Goal: Transaction & Acquisition: Book appointment/travel/reservation

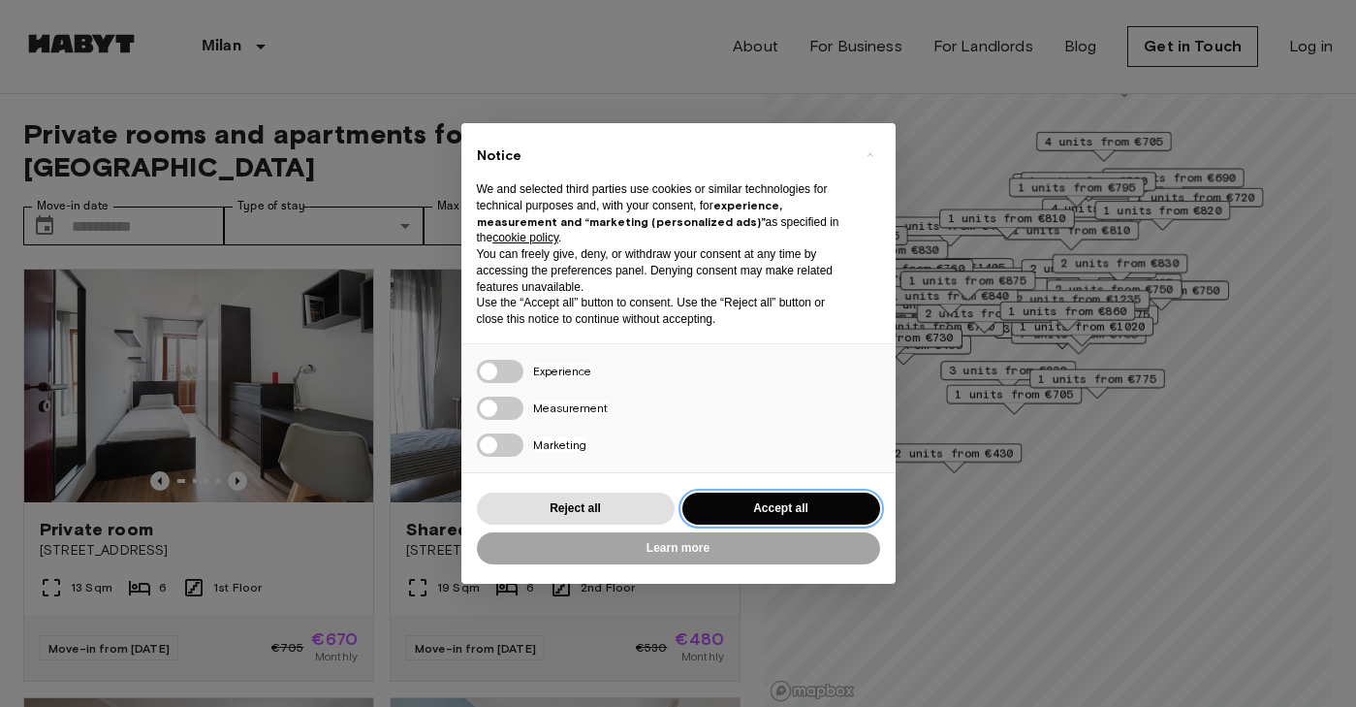
click at [751, 515] on button "Accept all" at bounding box center [782, 508] width 198 height 32
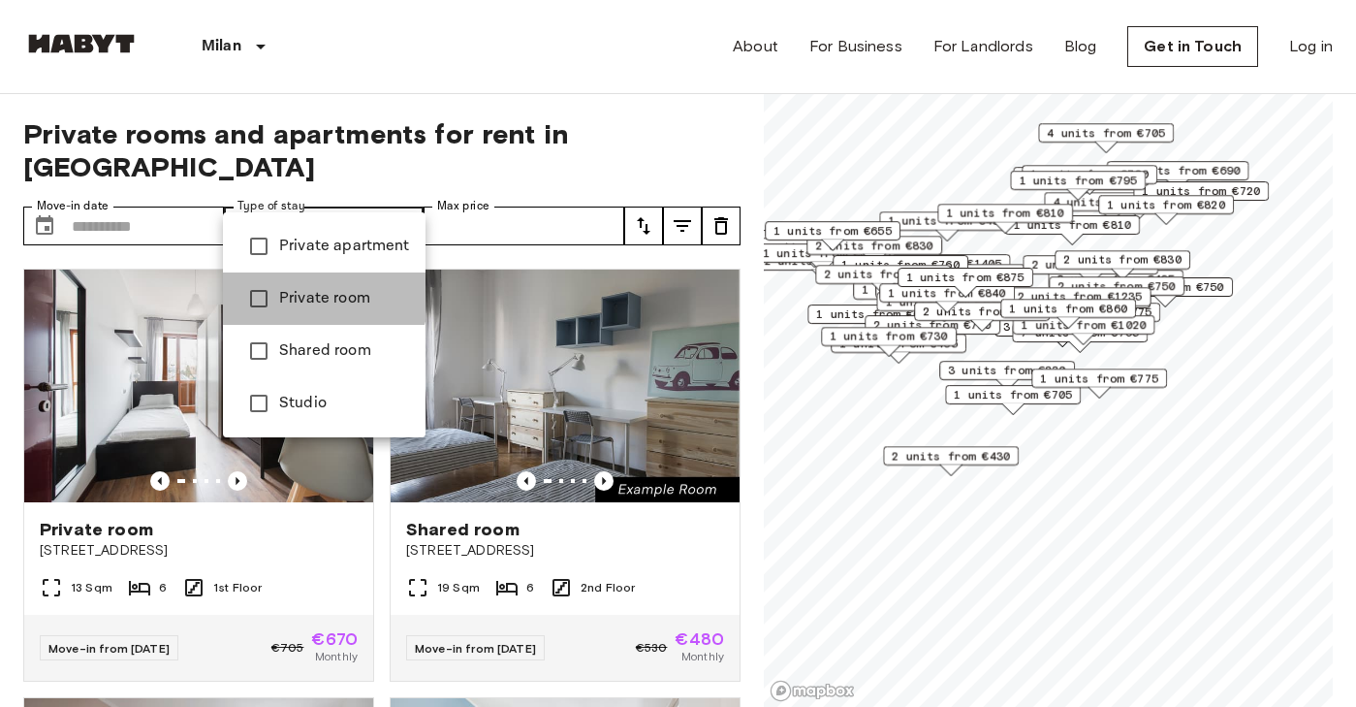
click at [254, 276] on li "Private room" at bounding box center [324, 298] width 203 height 52
type input "**********"
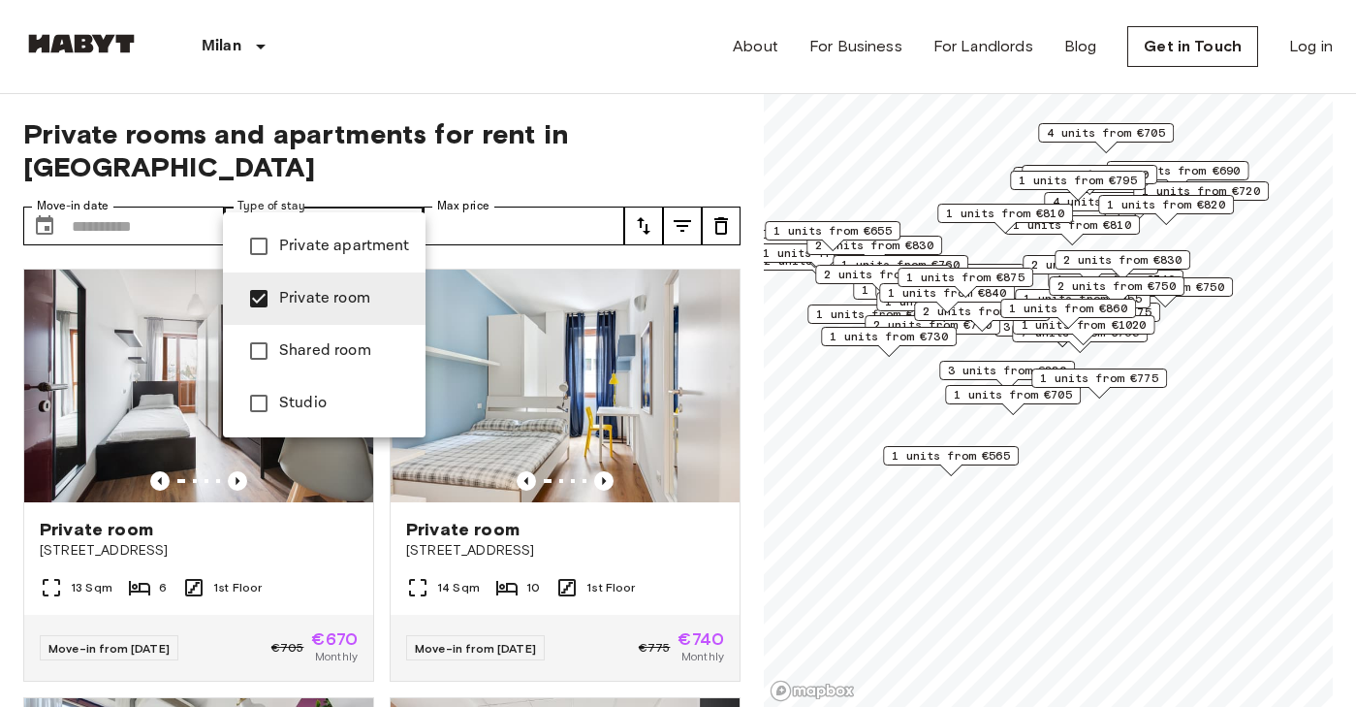
click at [532, 152] on div at bounding box center [678, 353] width 1356 height 707
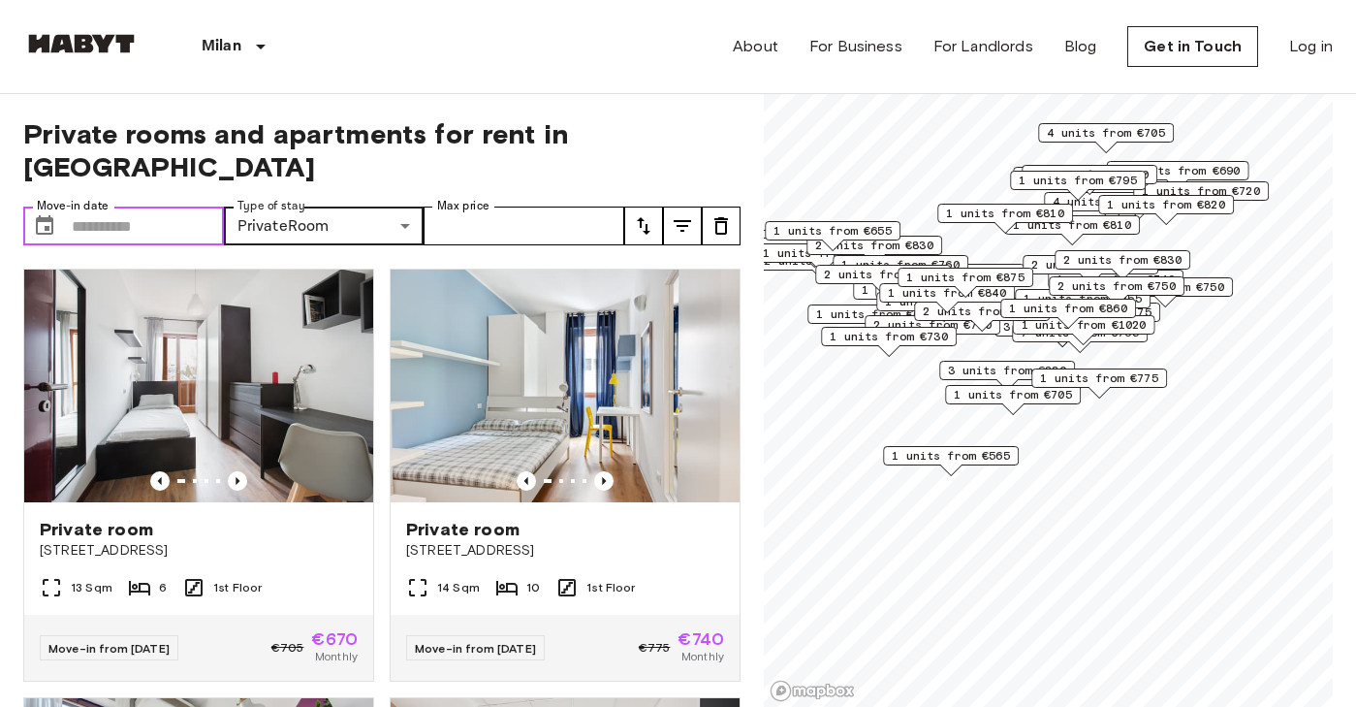
click at [129, 206] on input "Move-in date" at bounding box center [148, 225] width 152 height 39
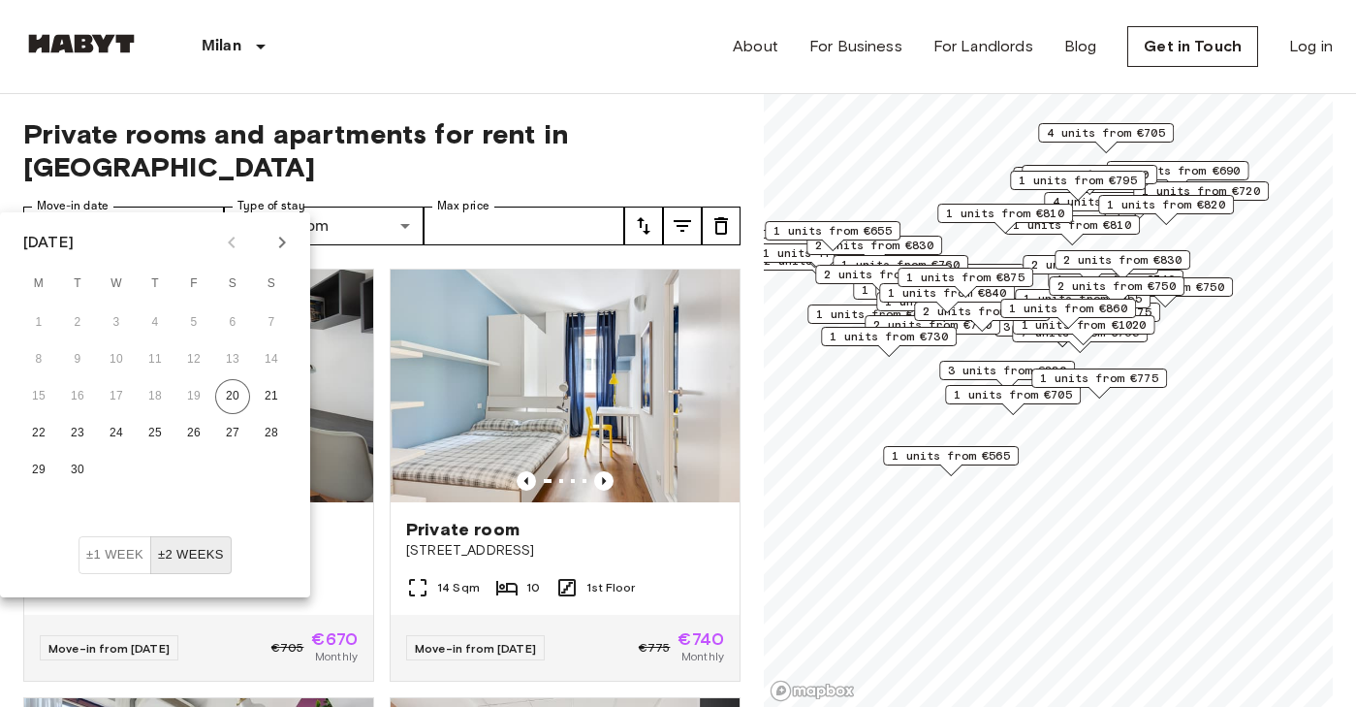
click at [284, 227] on button "Next month" at bounding box center [282, 242] width 33 height 33
click at [284, 233] on icon "Next month" at bounding box center [281, 242] width 23 height 23
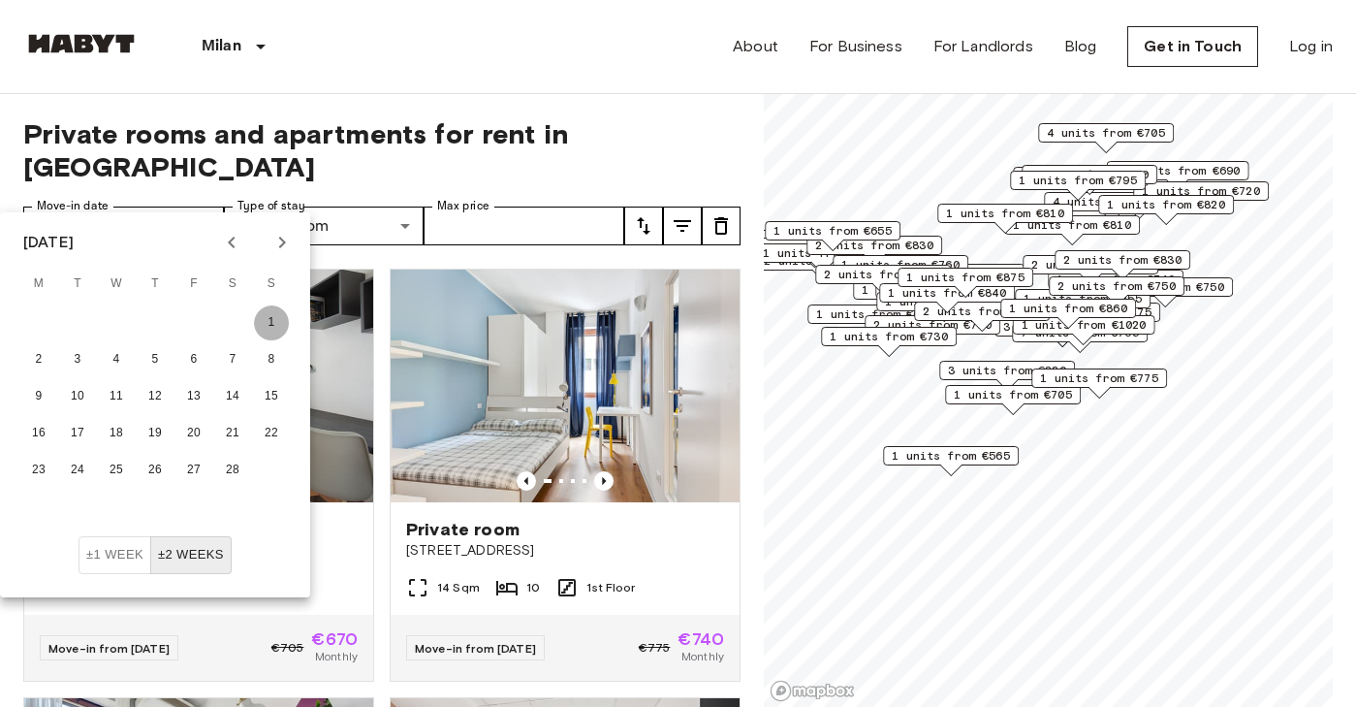
click at [271, 308] on button "1" at bounding box center [271, 322] width 35 height 35
type input "**********"
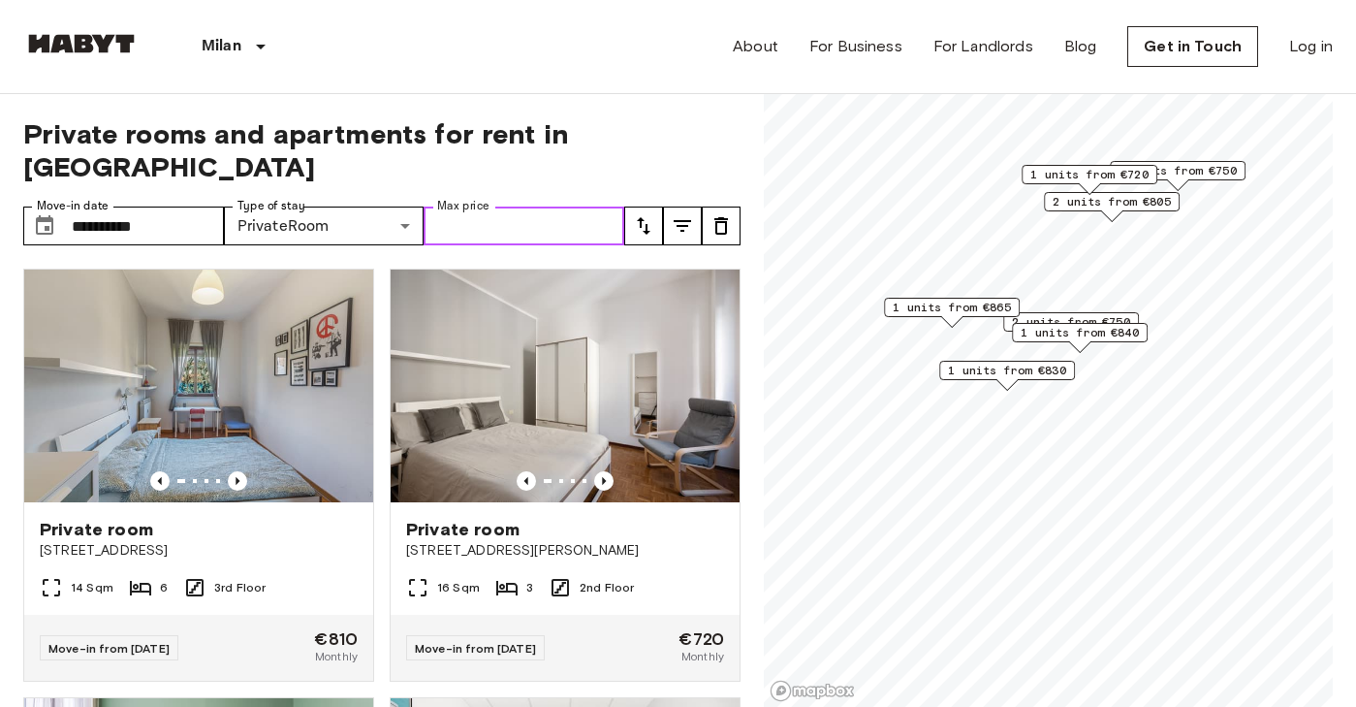
click at [579, 206] on input "Max price" at bounding box center [524, 225] width 201 height 39
click at [141, 206] on input "**********" at bounding box center [148, 225] width 152 height 39
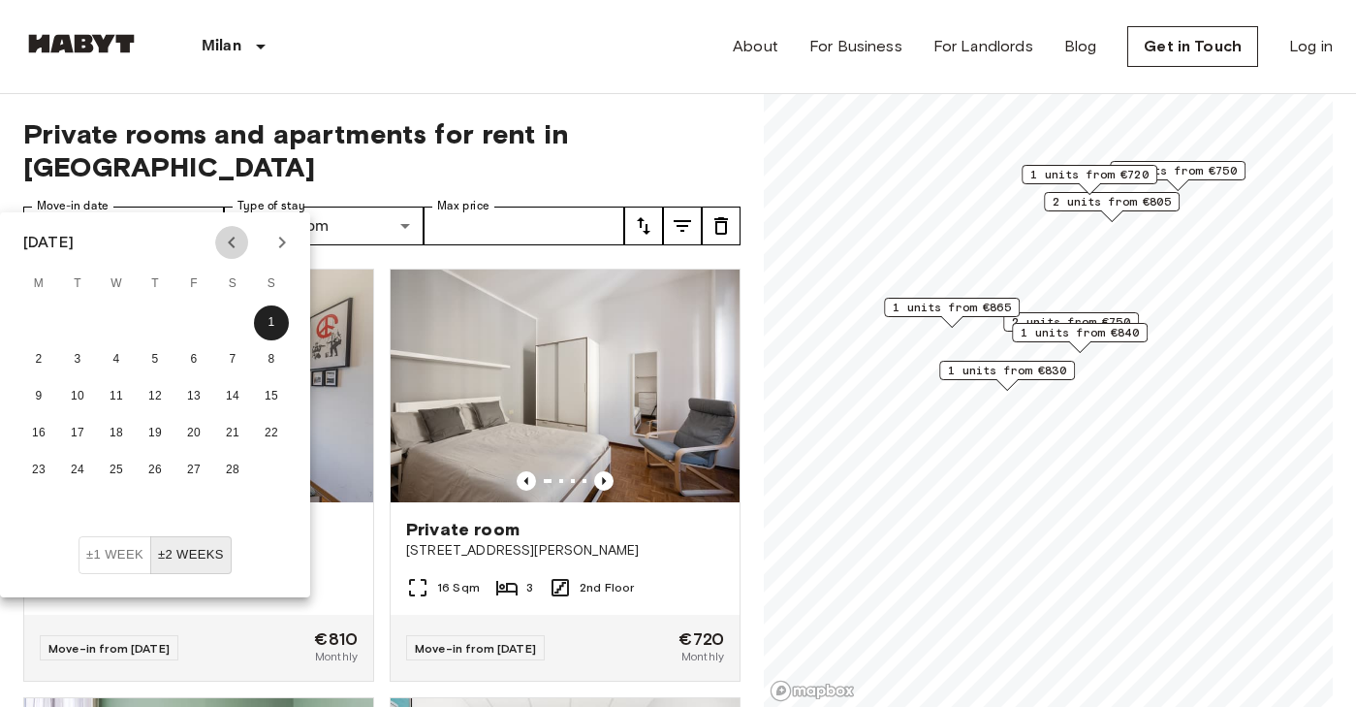
click at [233, 251] on icon "Previous month" at bounding box center [231, 242] width 23 height 23
click at [285, 241] on icon "Next month" at bounding box center [282, 243] width 7 height 12
click at [561, 37] on div "[GEOGRAPHIC_DATA] [GEOGRAPHIC_DATA] [GEOGRAPHIC_DATA] [GEOGRAPHIC_DATA] [GEOGRA…" at bounding box center [678, 46] width 1310 height 93
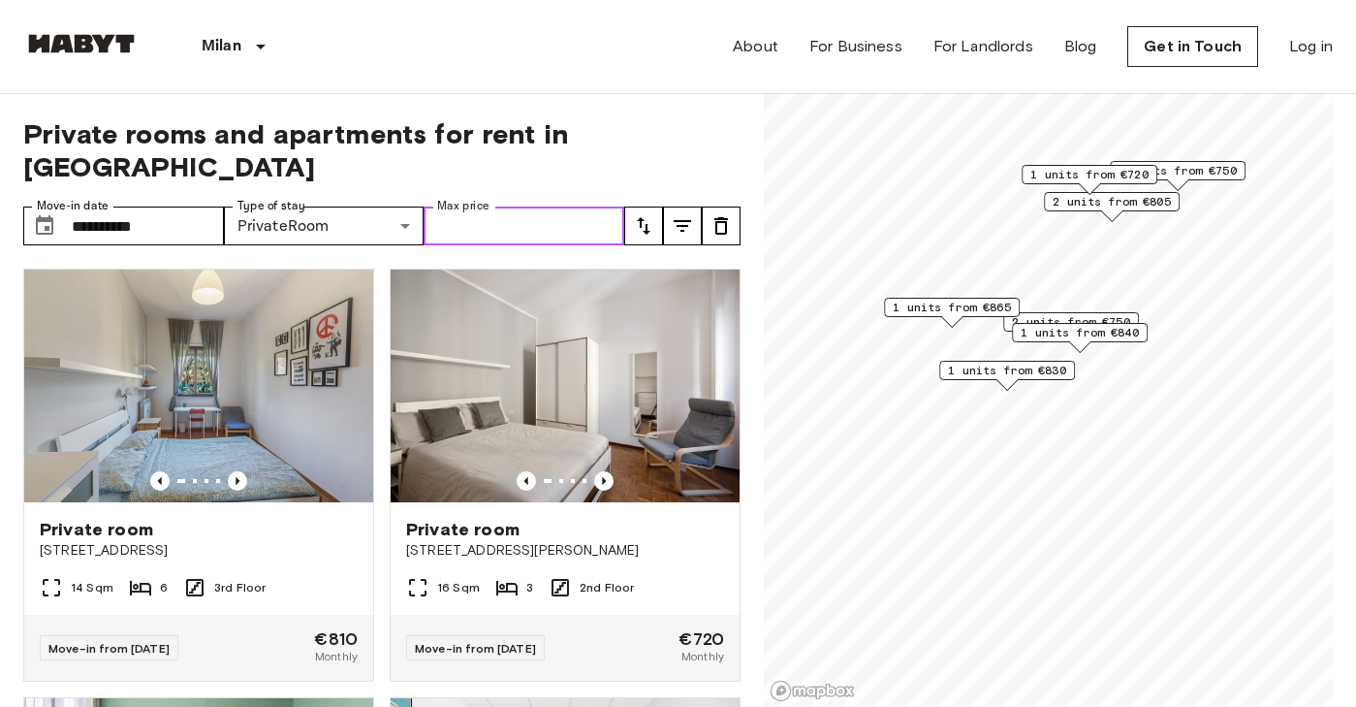
click at [548, 206] on input "Max price" at bounding box center [524, 225] width 201 height 39
click at [645, 214] on icon "tune" at bounding box center [643, 225] width 23 height 23
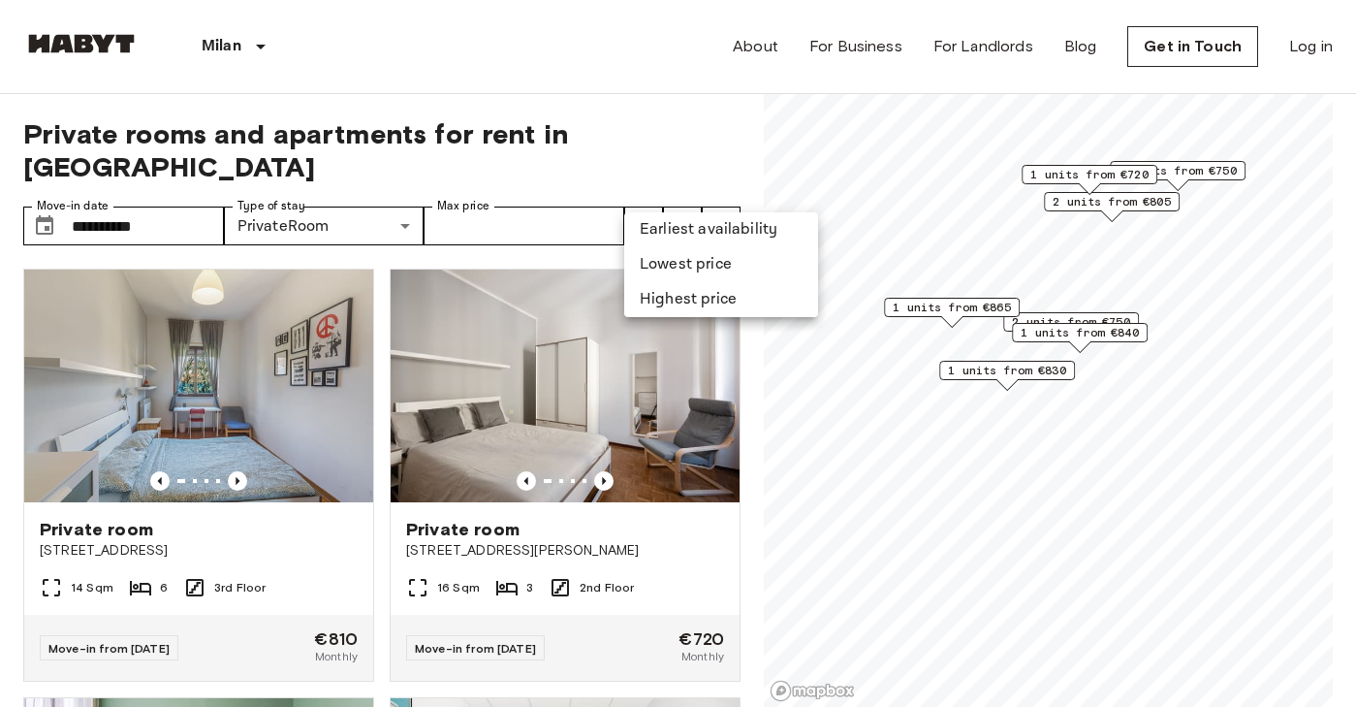
click at [654, 111] on div at bounding box center [678, 353] width 1356 height 707
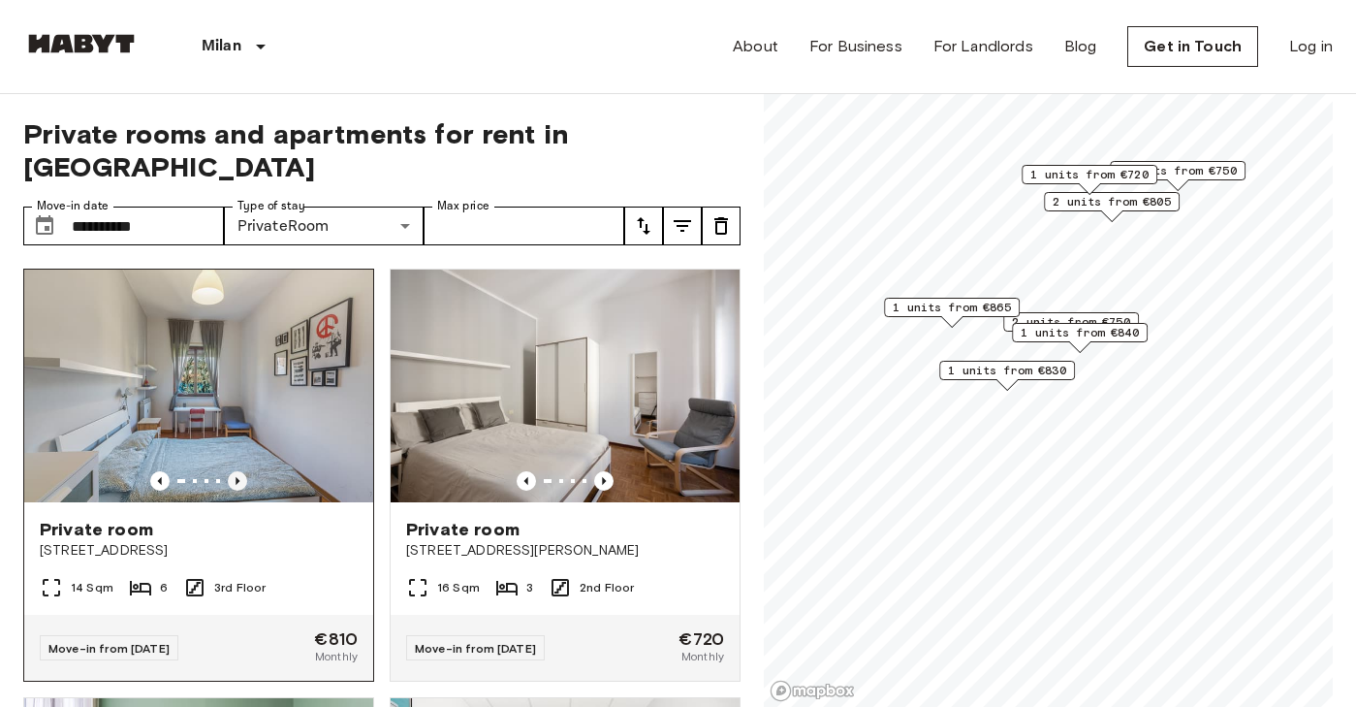
click at [232, 471] on icon "Previous image" at bounding box center [237, 480] width 19 height 19
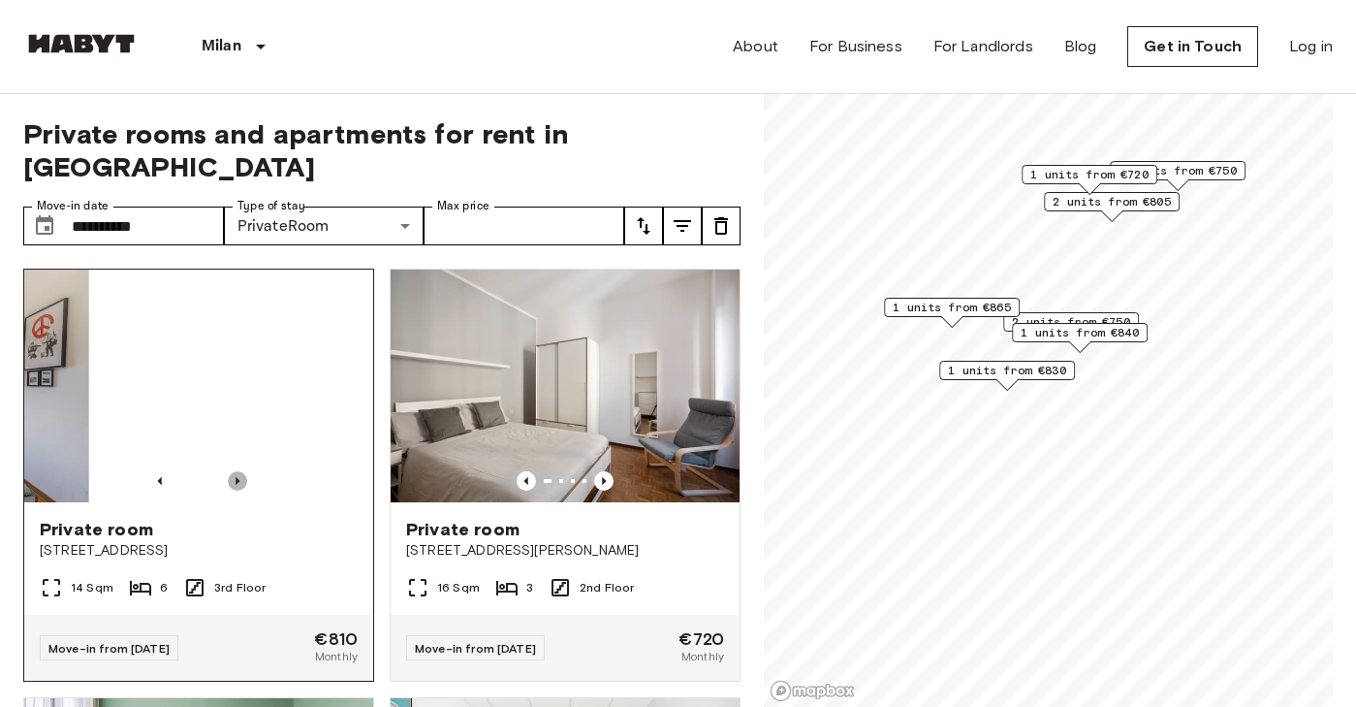
click at [232, 471] on icon "Previous image" at bounding box center [237, 480] width 19 height 19
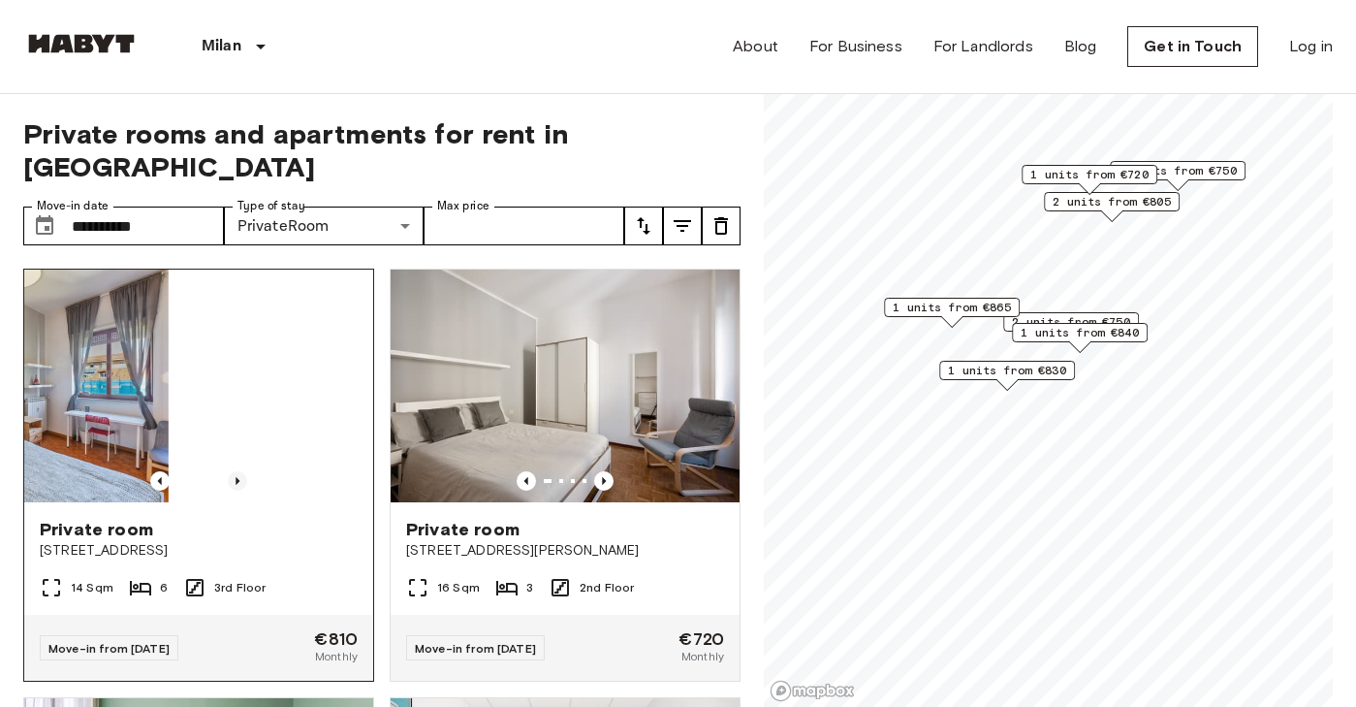
click at [232, 471] on icon "Previous image" at bounding box center [237, 480] width 19 height 19
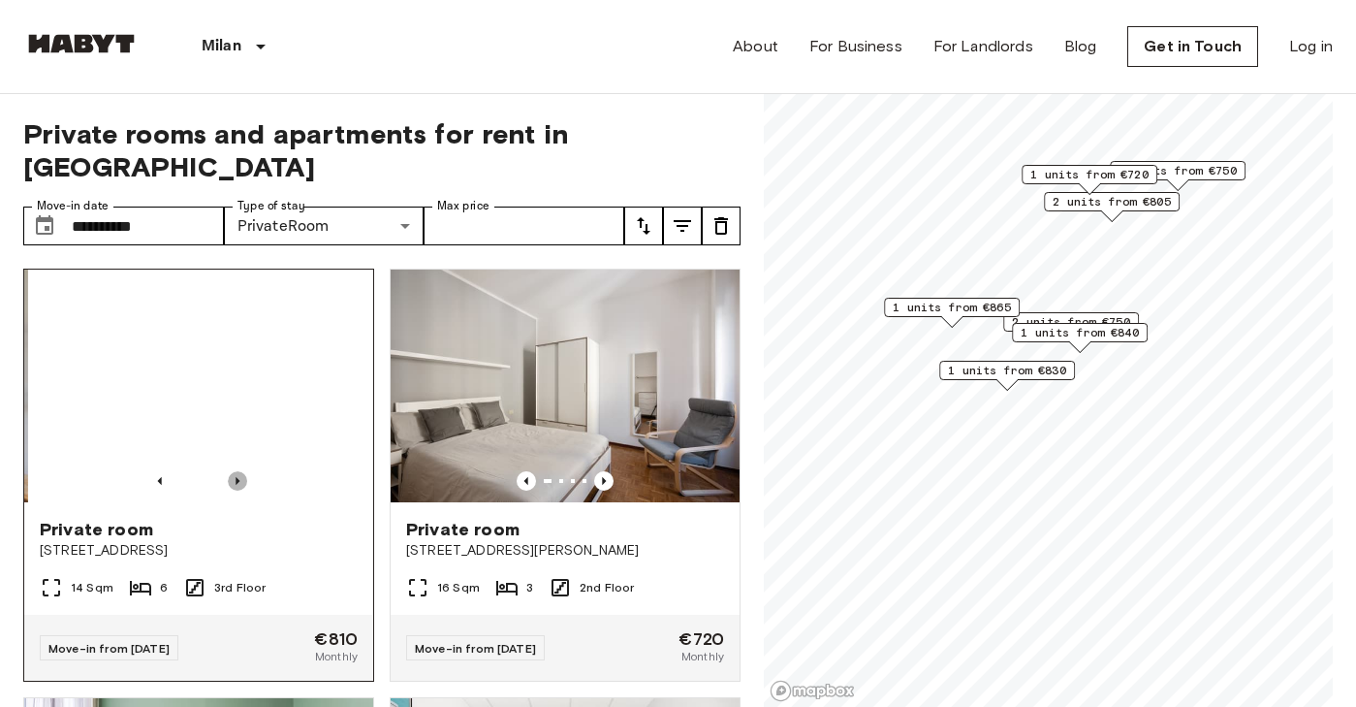
click at [232, 471] on icon "Previous image" at bounding box center [237, 480] width 19 height 19
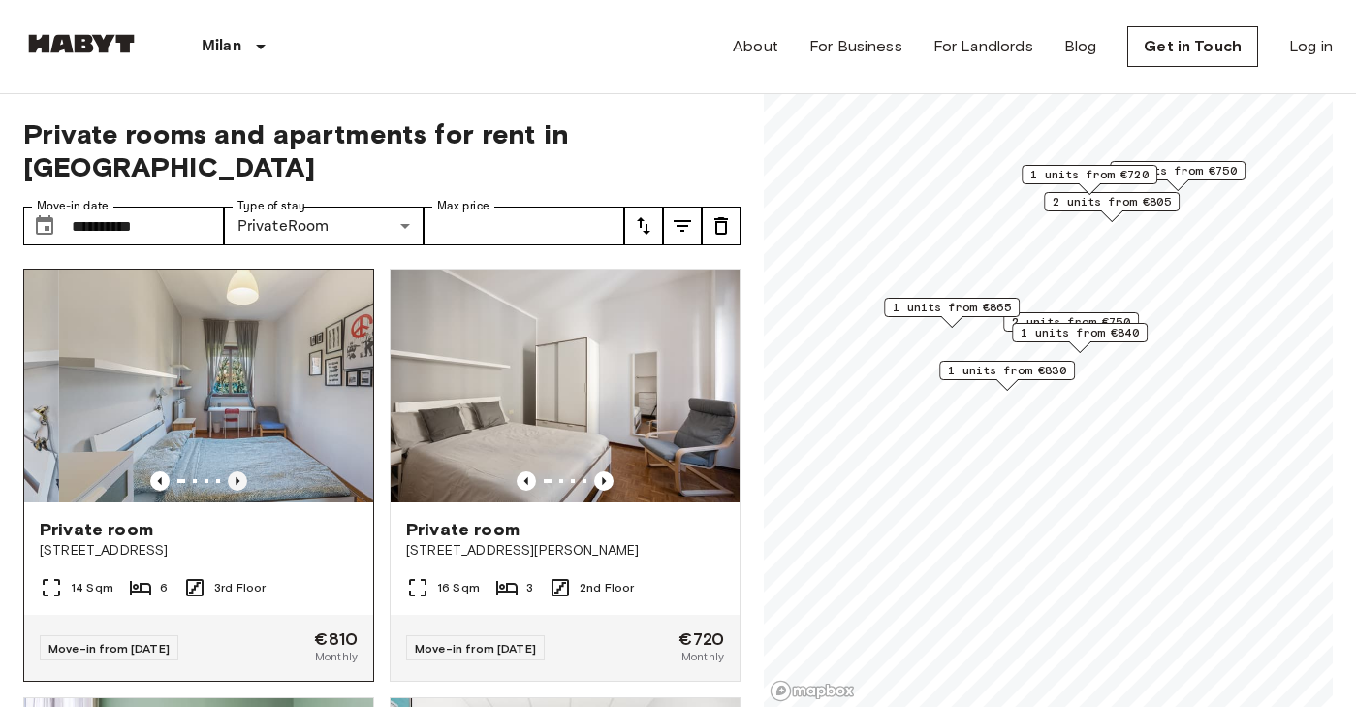
click at [232, 471] on icon "Previous image" at bounding box center [237, 480] width 19 height 19
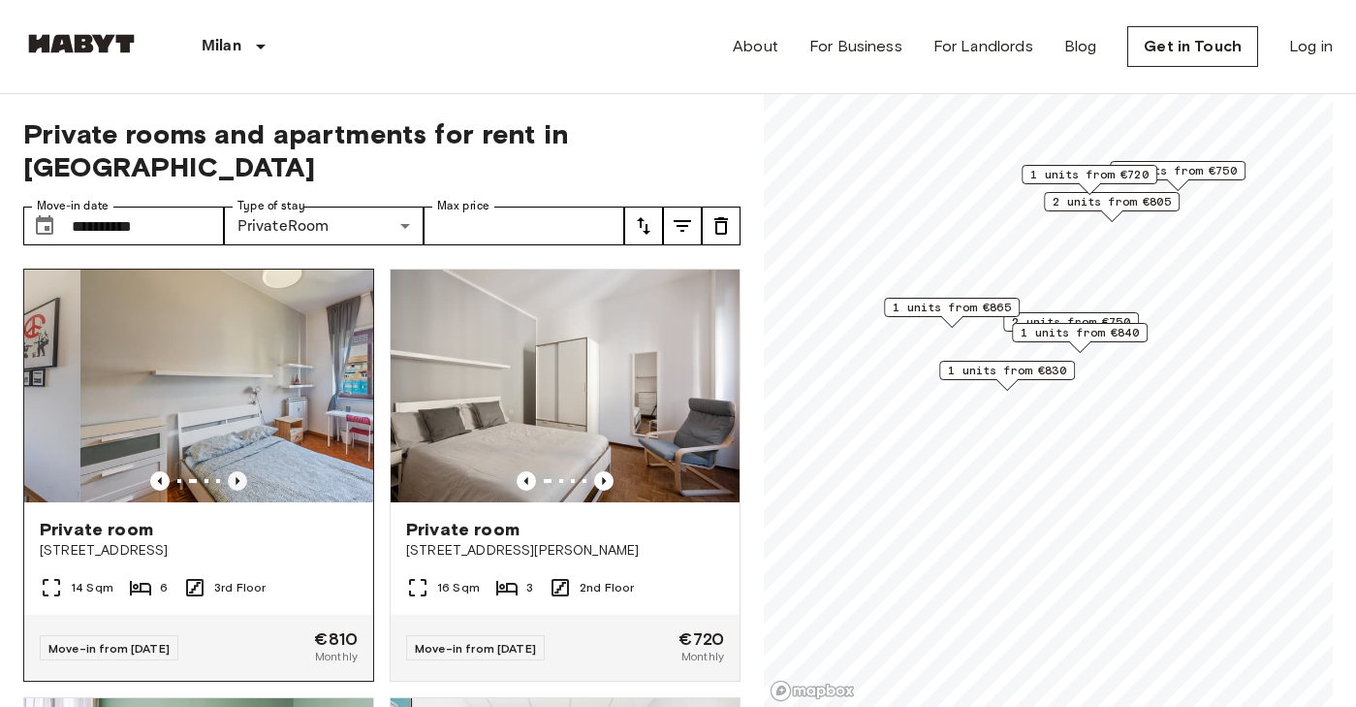
click at [232, 471] on icon "Previous image" at bounding box center [237, 480] width 19 height 19
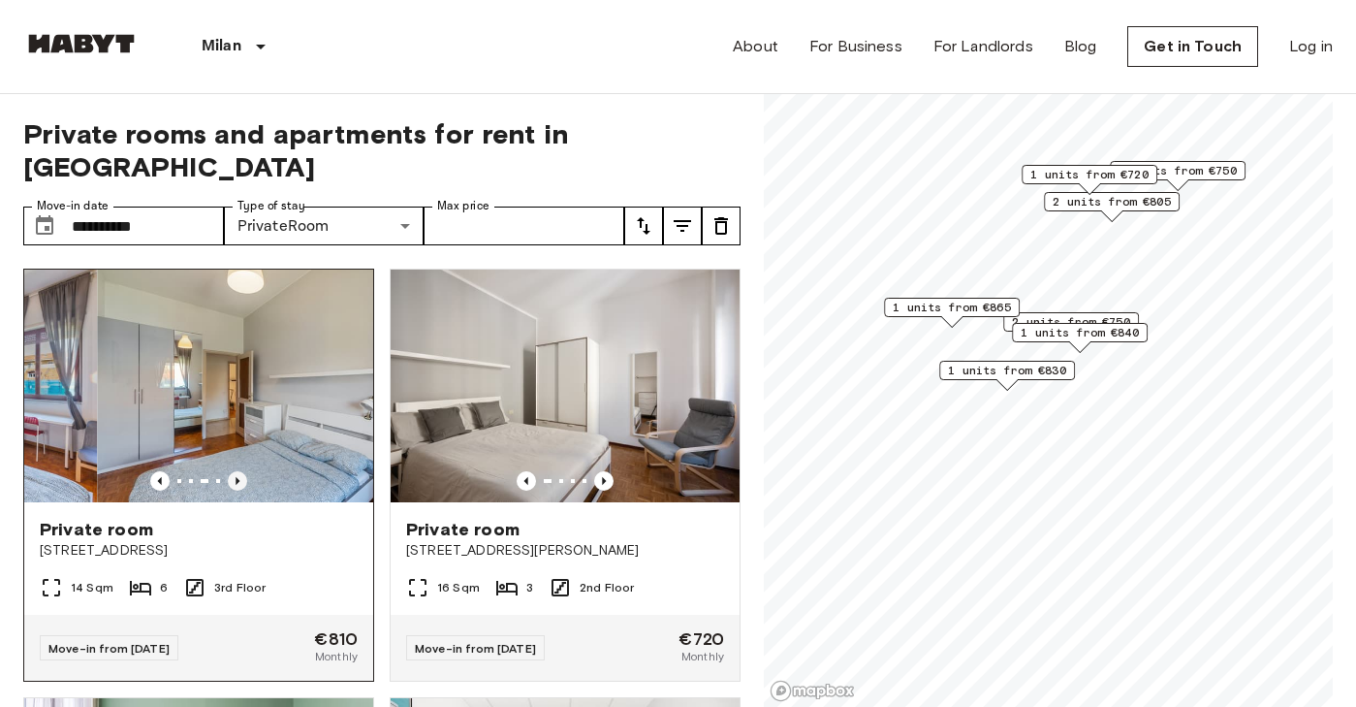
click at [232, 471] on icon "Previous image" at bounding box center [237, 480] width 19 height 19
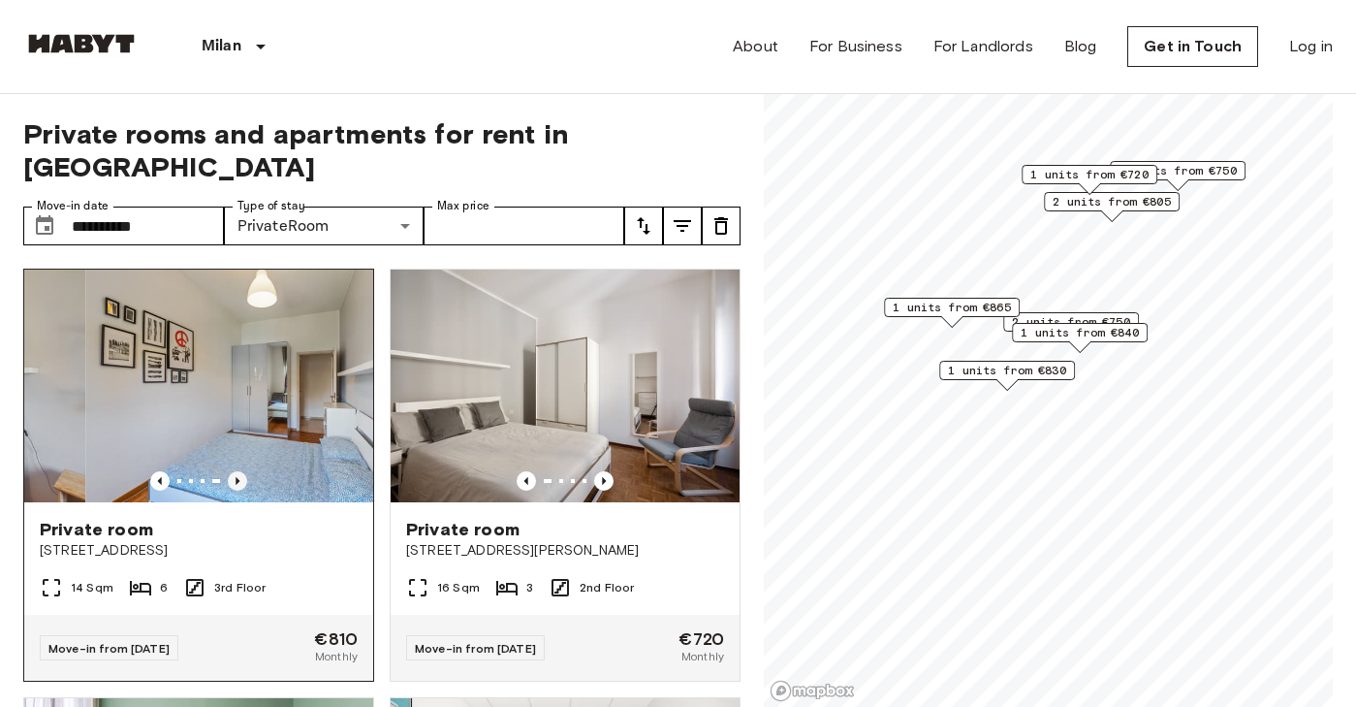
click at [232, 471] on icon "Previous image" at bounding box center [237, 480] width 19 height 19
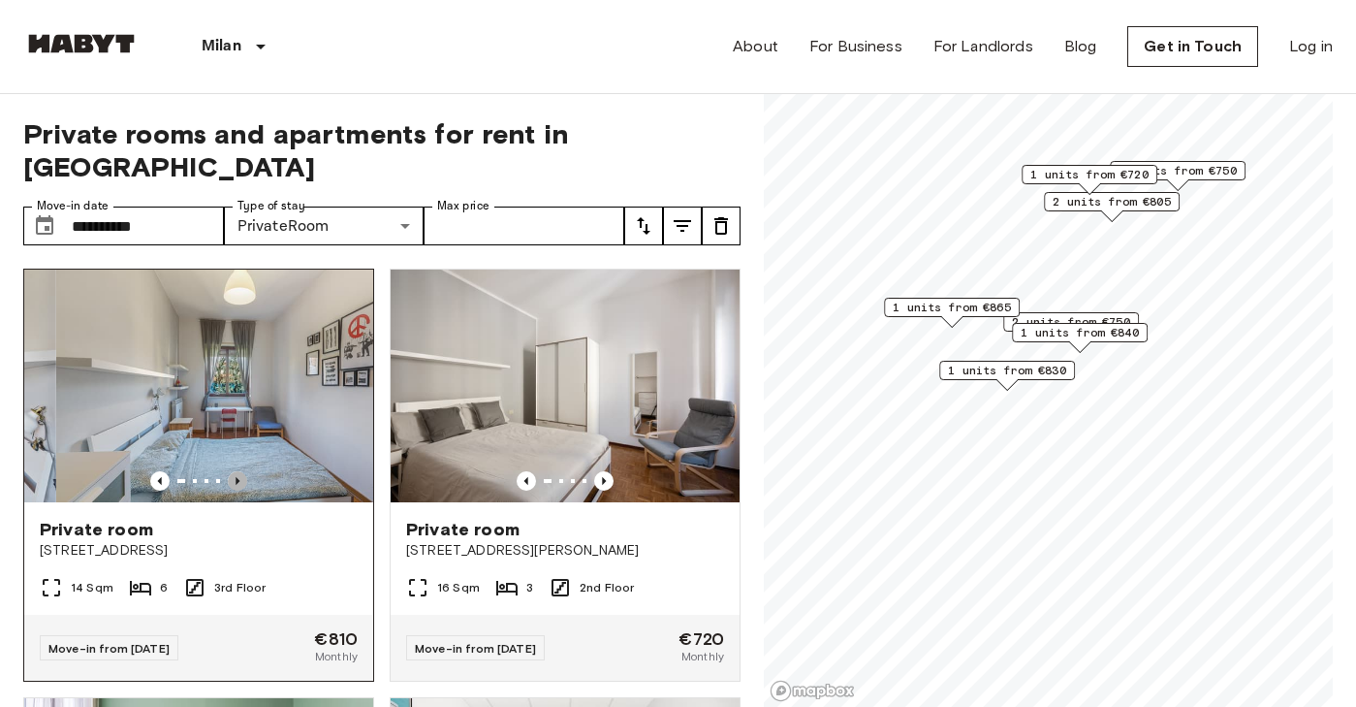
click at [232, 471] on icon "Previous image" at bounding box center [237, 480] width 19 height 19
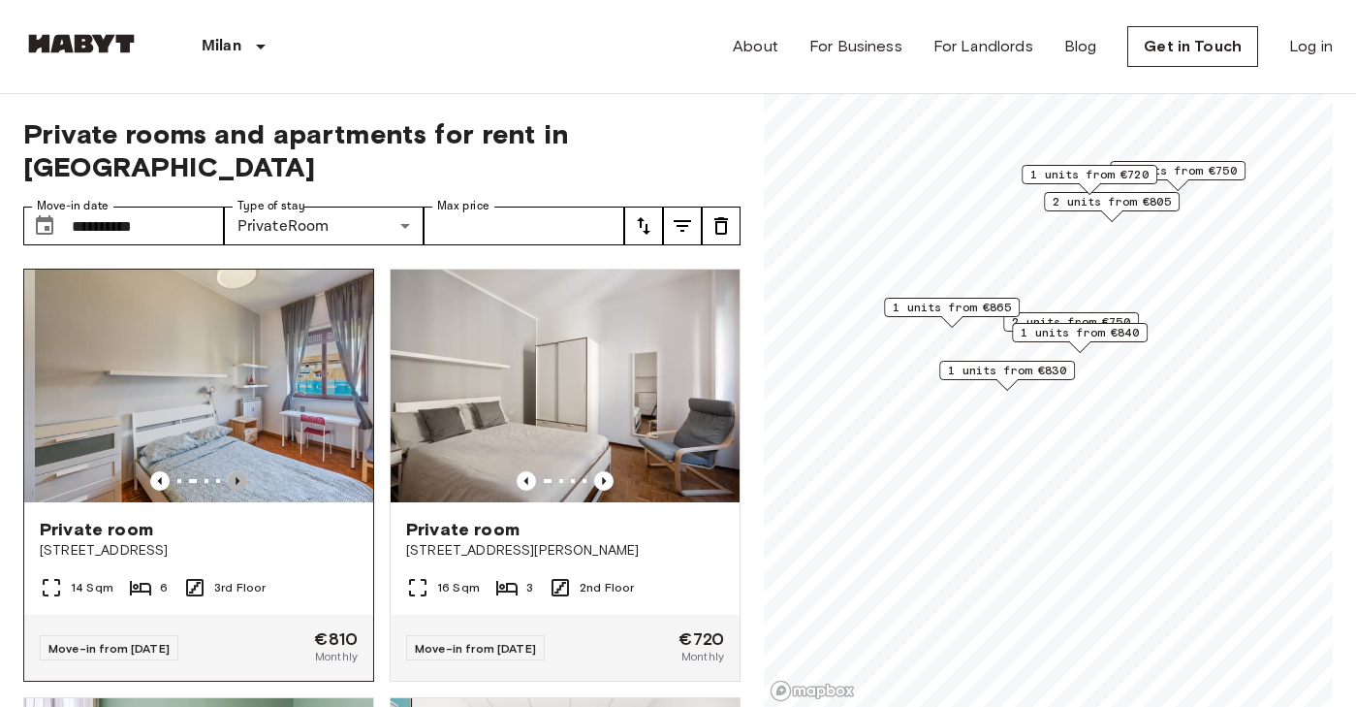
click at [232, 471] on icon "Previous image" at bounding box center [237, 480] width 19 height 19
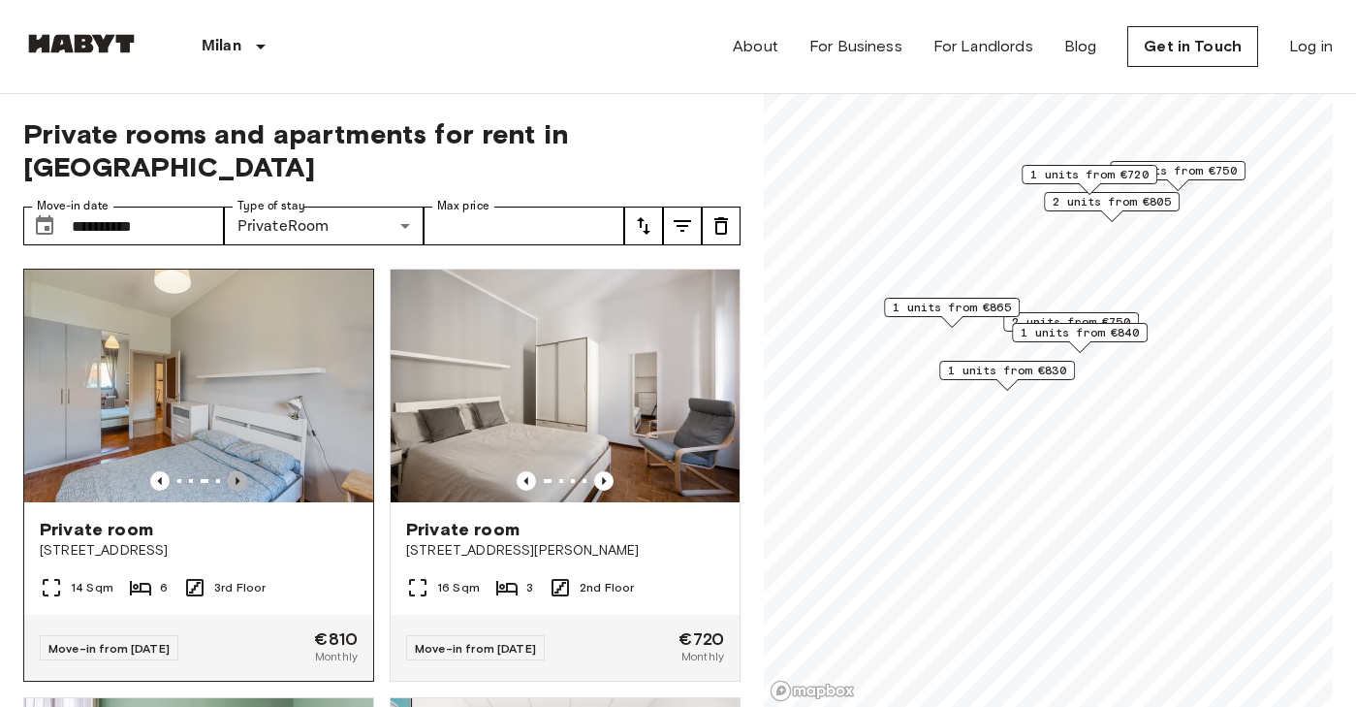
click at [232, 471] on icon "Previous image" at bounding box center [237, 480] width 19 height 19
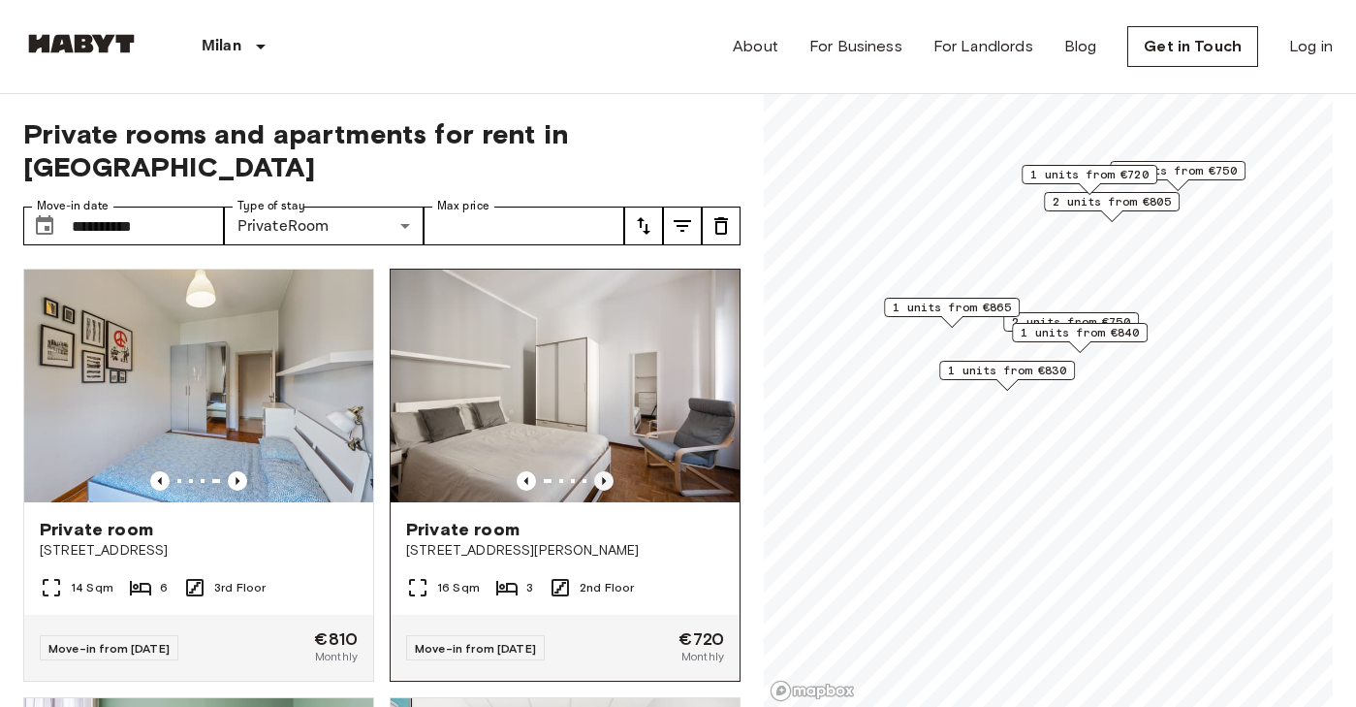
click at [604, 471] on icon "Previous image" at bounding box center [603, 480] width 19 height 19
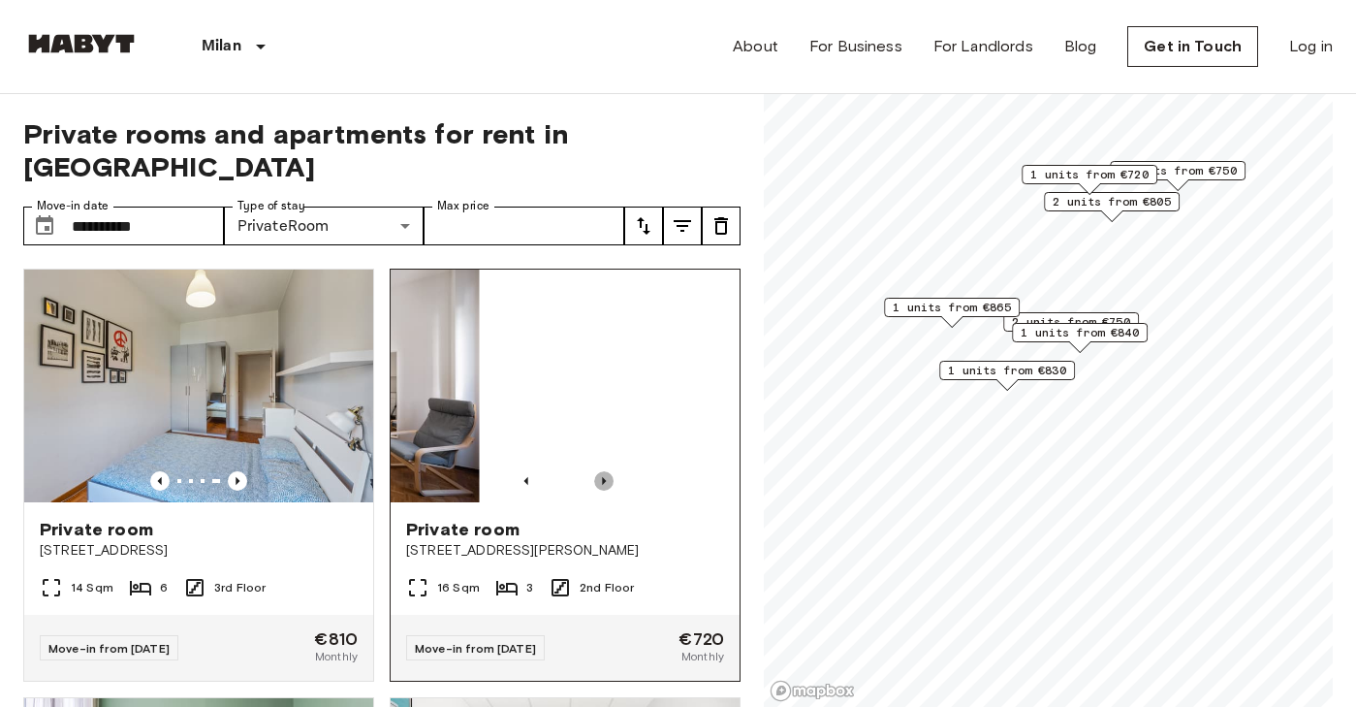
click at [604, 471] on icon "Previous image" at bounding box center [603, 480] width 19 height 19
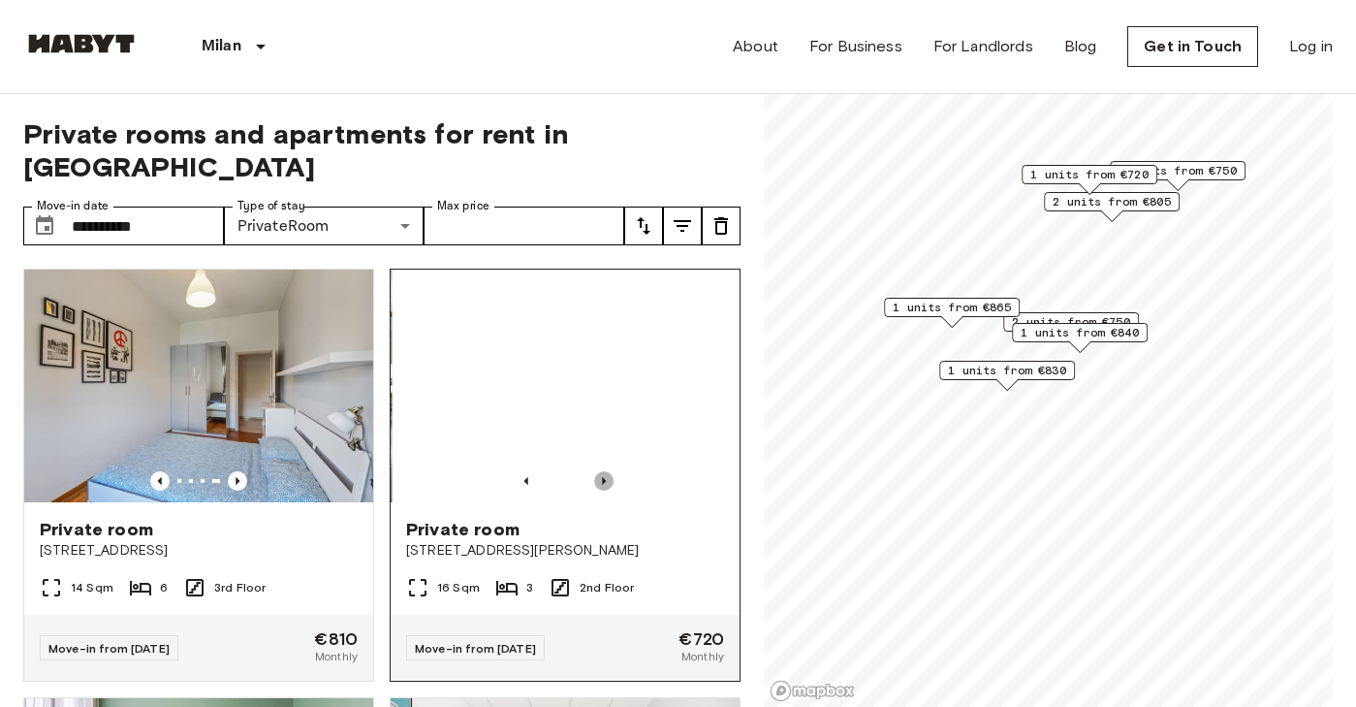
click at [604, 471] on icon "Previous image" at bounding box center [603, 480] width 19 height 19
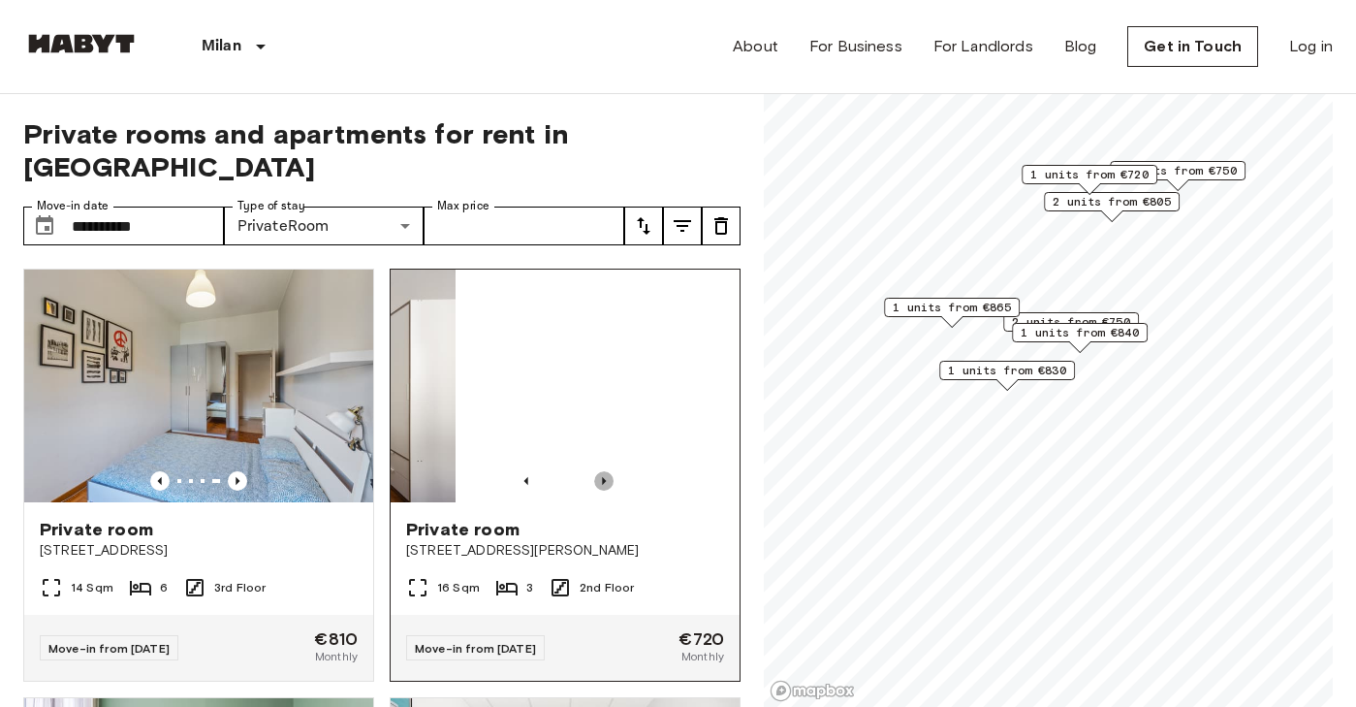
click at [604, 471] on icon "Previous image" at bounding box center [603, 480] width 19 height 19
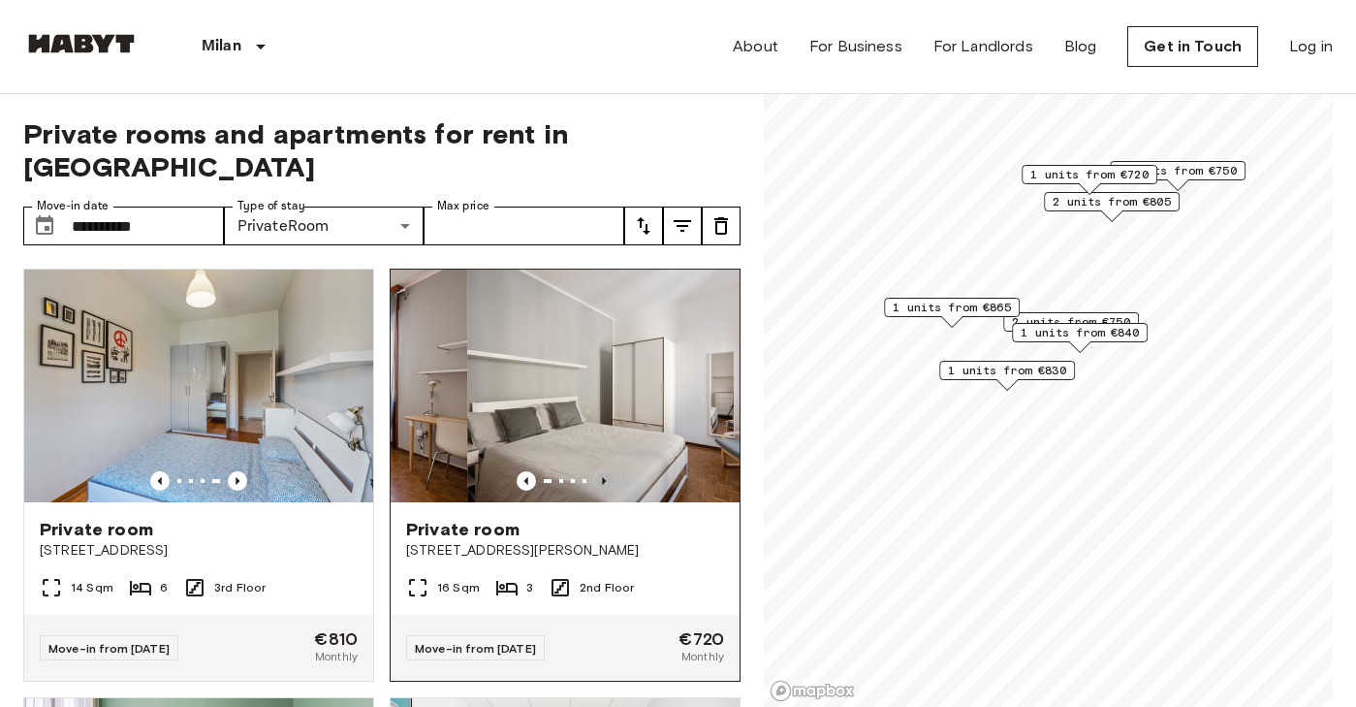
click at [604, 471] on icon "Previous image" at bounding box center [603, 480] width 19 height 19
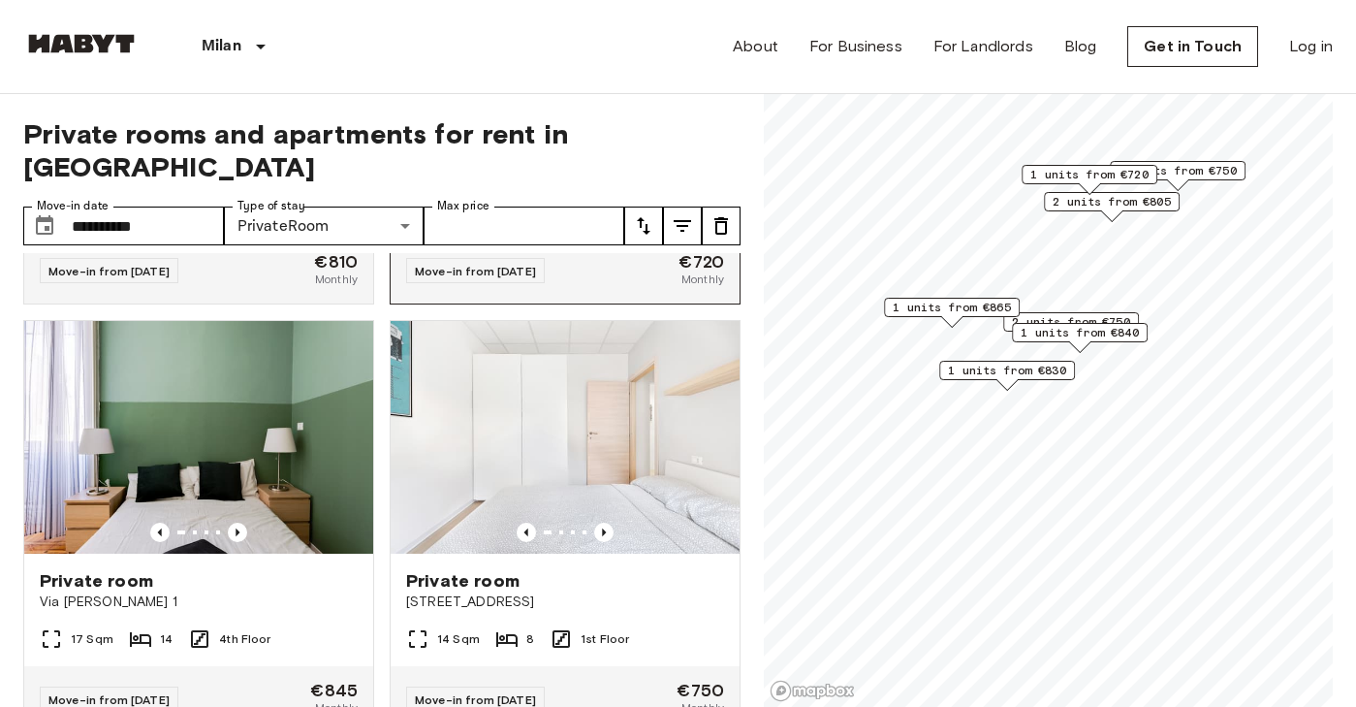
scroll to position [394, 0]
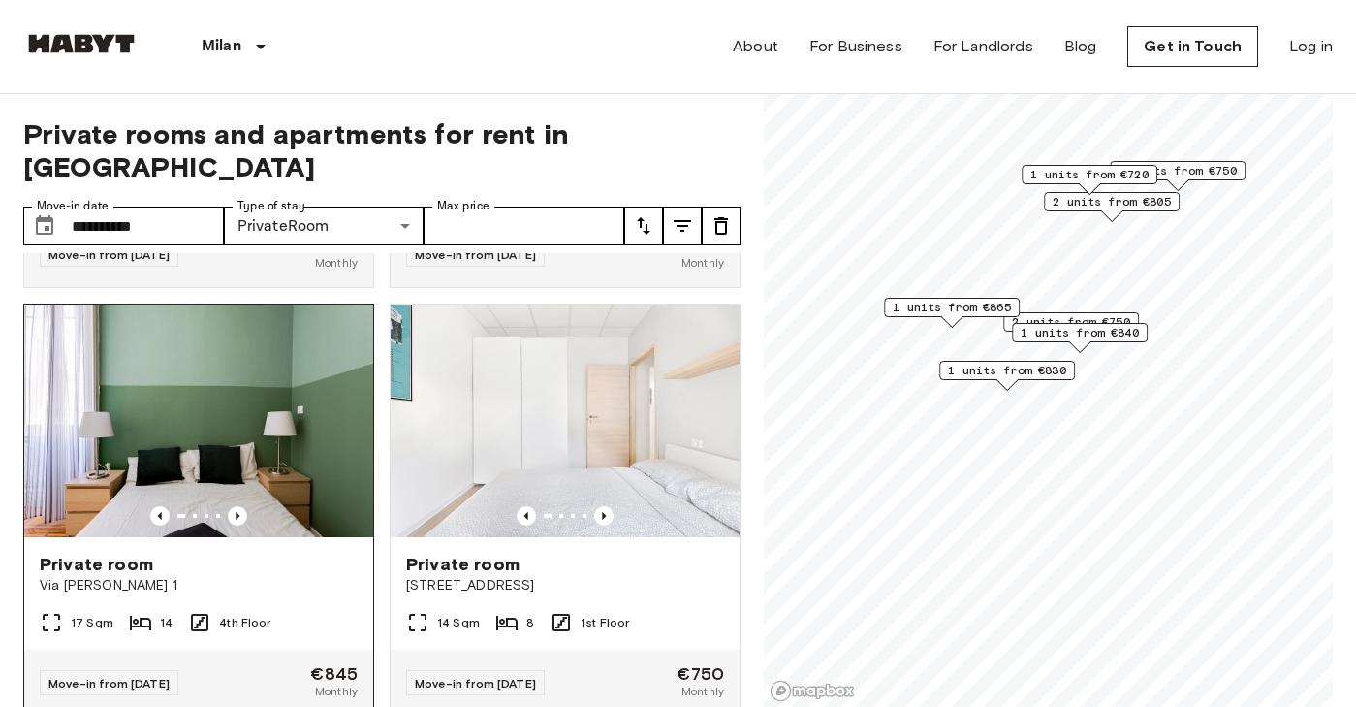
click at [225, 506] on div at bounding box center [198, 515] width 349 height 19
click at [243, 506] on icon "Previous image" at bounding box center [237, 515] width 19 height 19
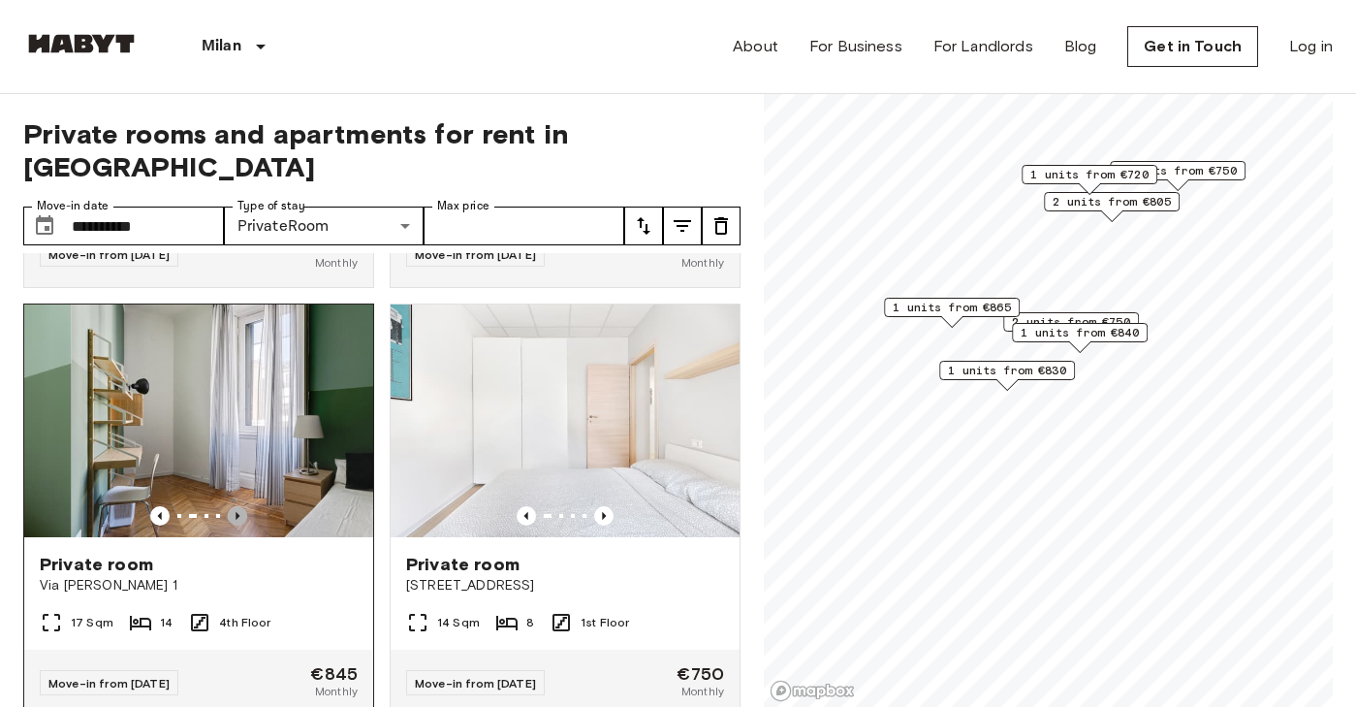
click at [243, 506] on icon "Previous image" at bounding box center [237, 515] width 19 height 19
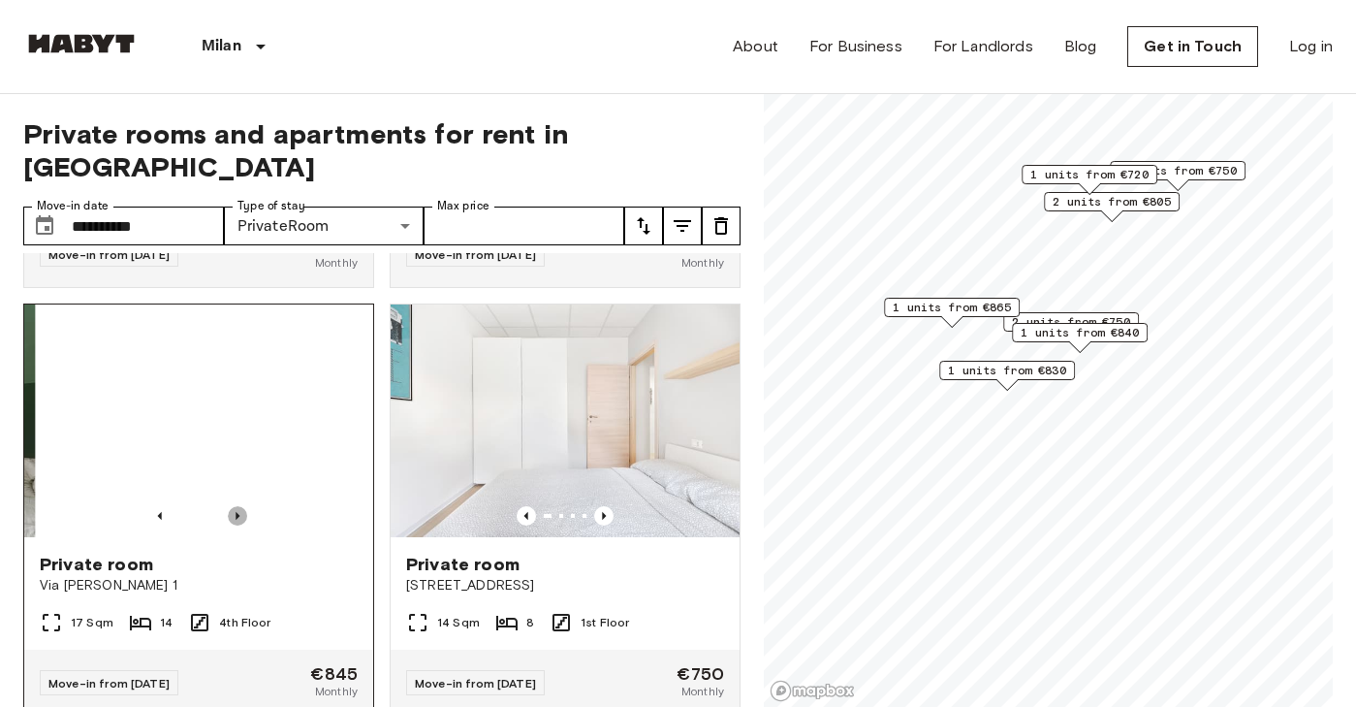
click at [242, 506] on icon "Previous image" at bounding box center [237, 515] width 19 height 19
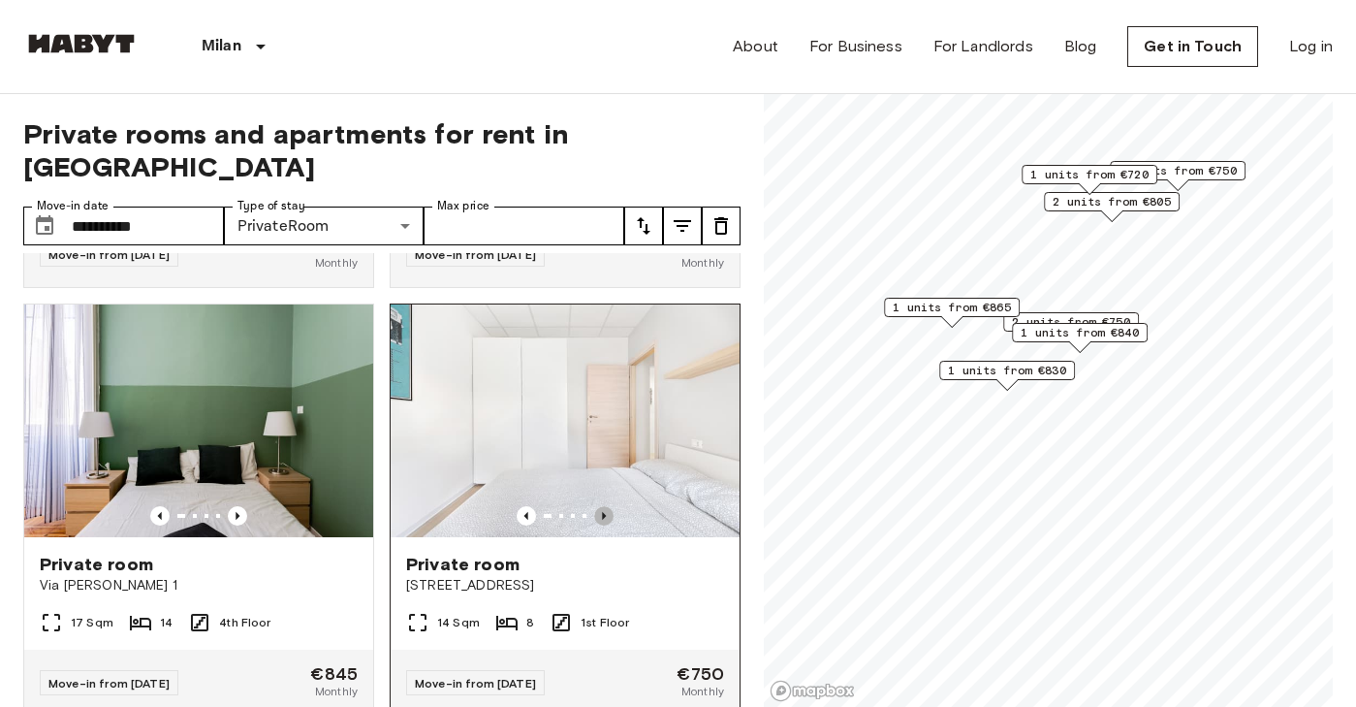
click at [598, 506] on icon "Previous image" at bounding box center [603, 515] width 19 height 19
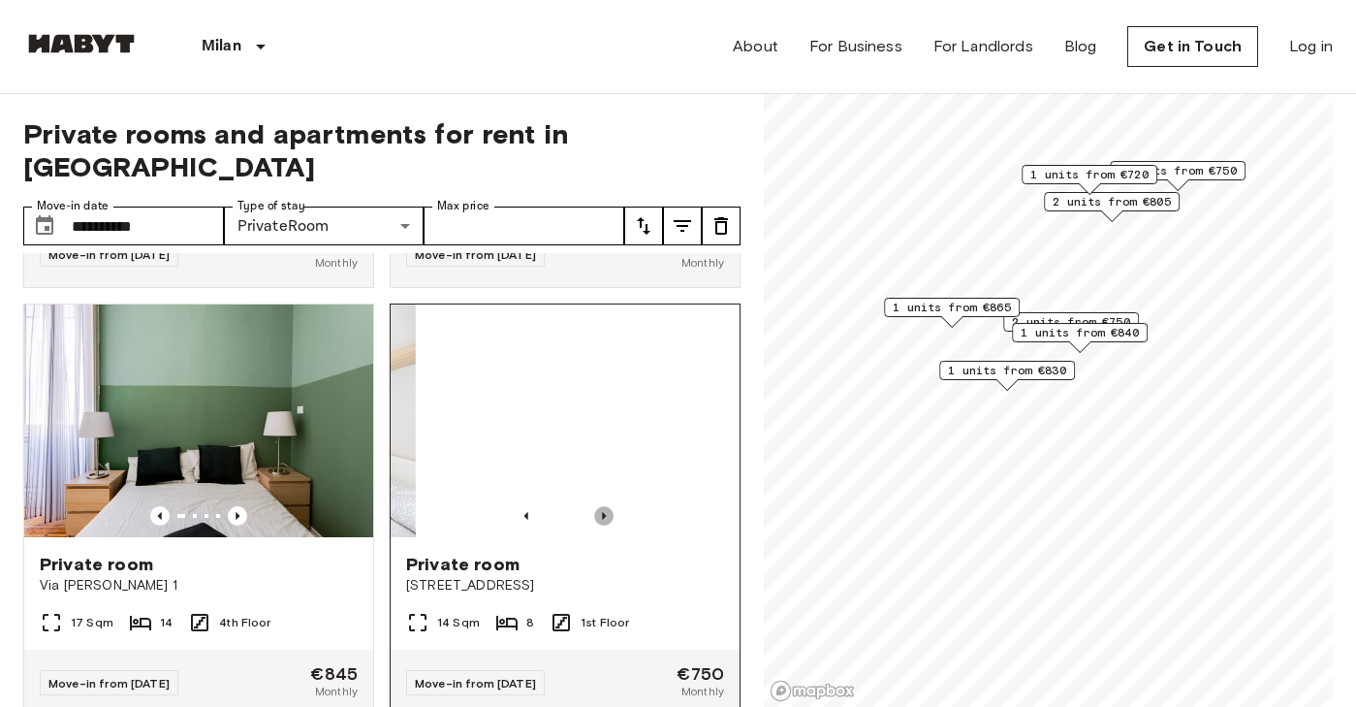
click at [598, 506] on icon "Previous image" at bounding box center [603, 515] width 19 height 19
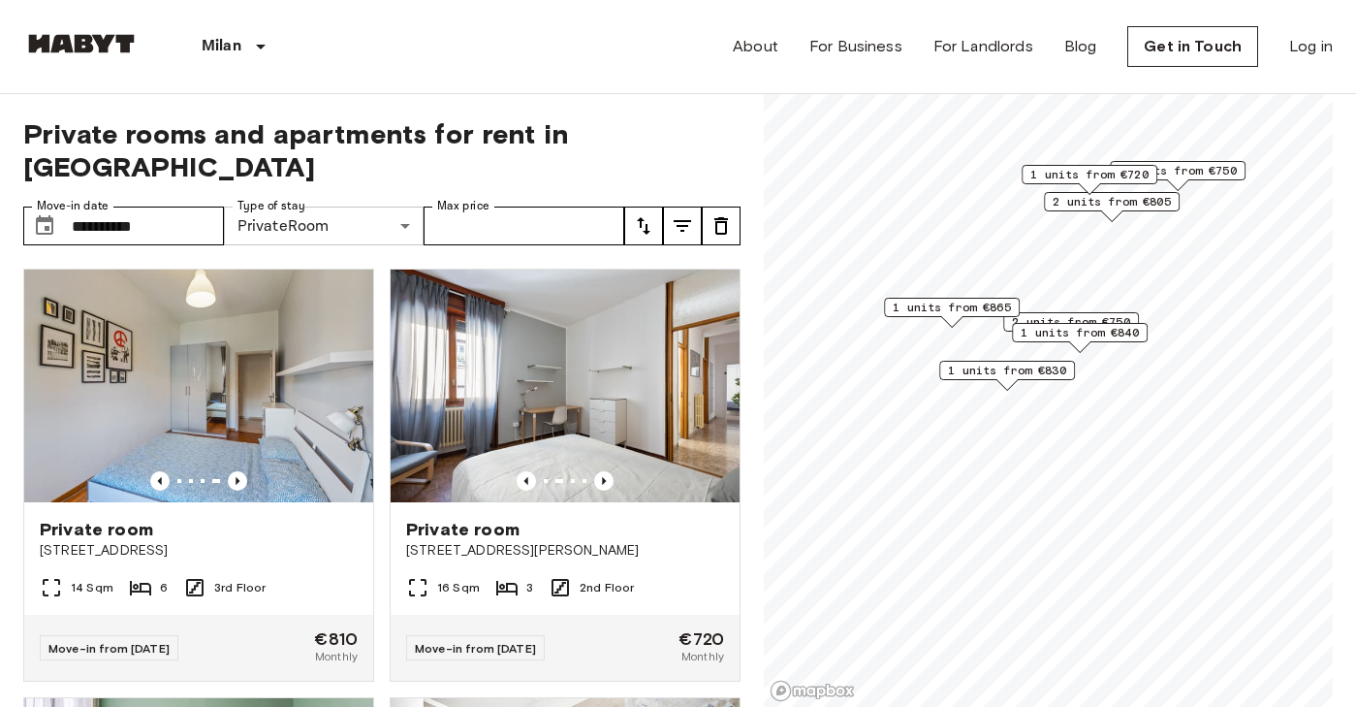
scroll to position [0, 0]
click at [684, 206] on button "tune" at bounding box center [682, 225] width 39 height 39
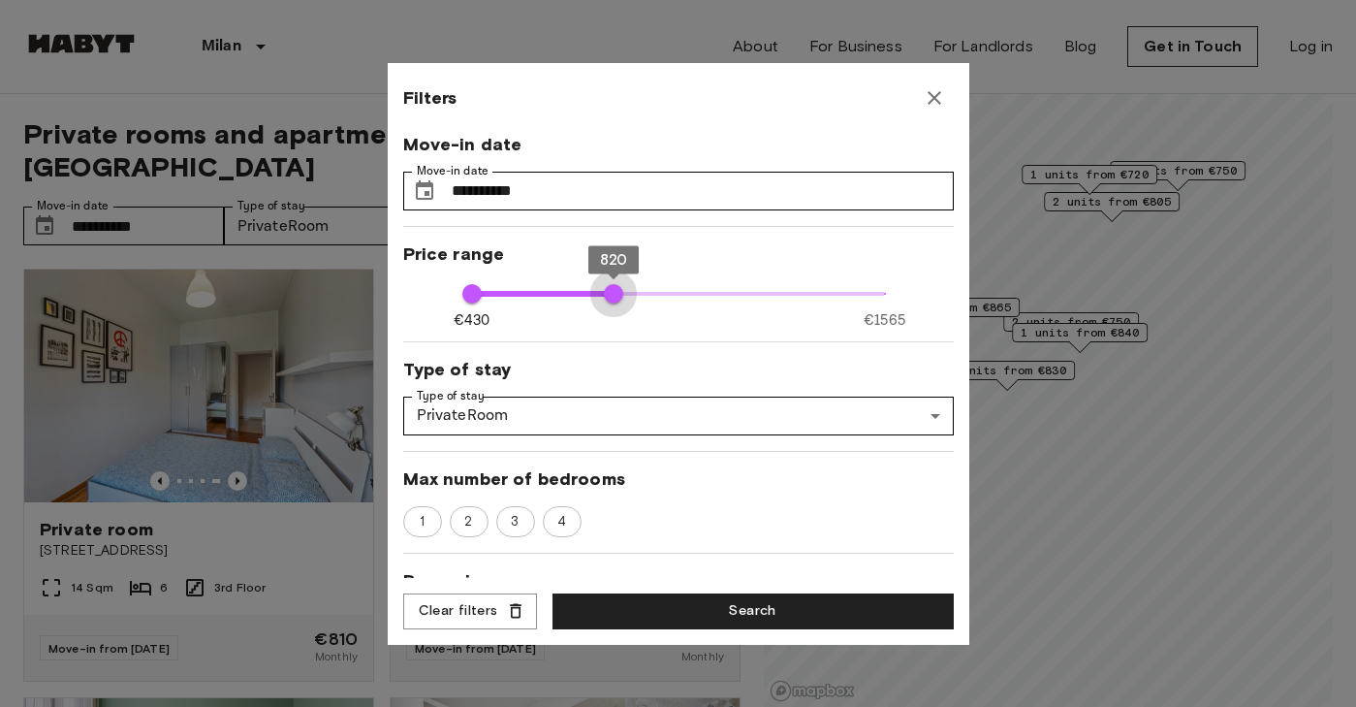
type input "***"
drag, startPoint x: 876, startPoint y: 284, endPoint x: 605, endPoint y: 289, distance: 271.5
click at [605, 289] on span "800" at bounding box center [605, 293] width 19 height 19
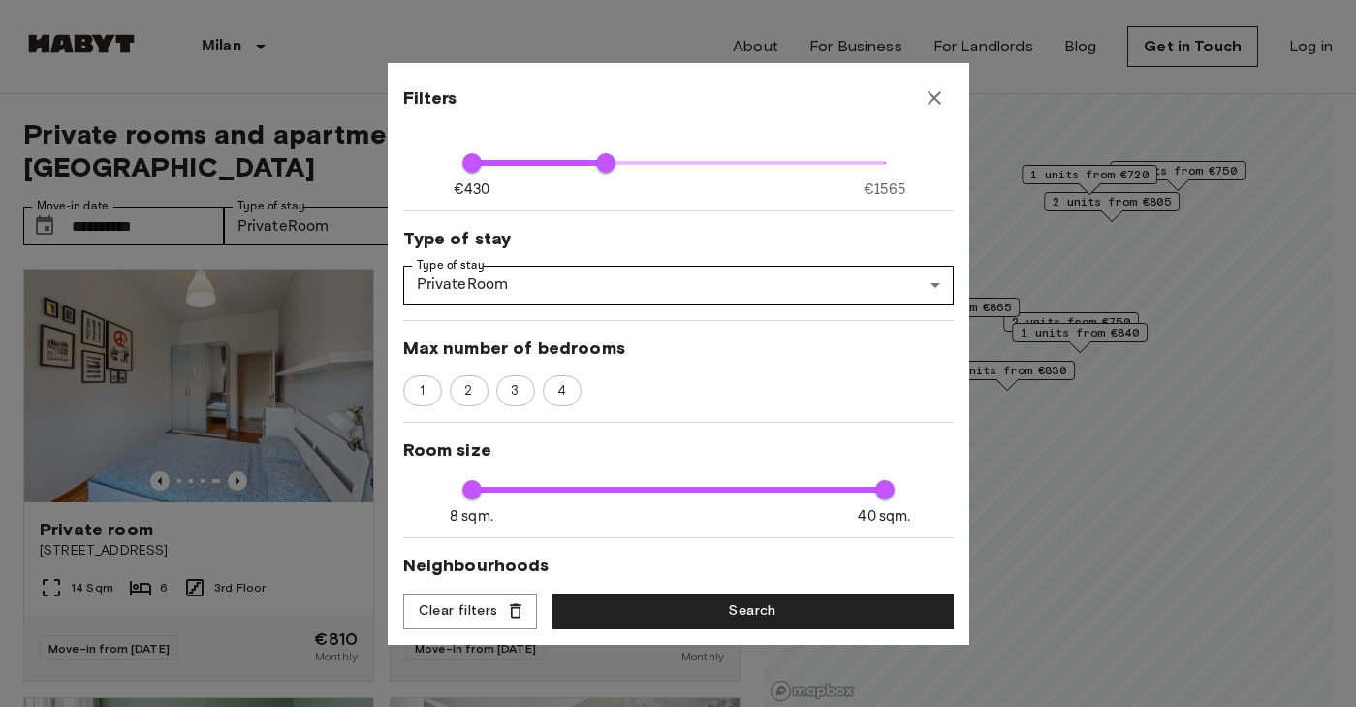
scroll to position [166, 0]
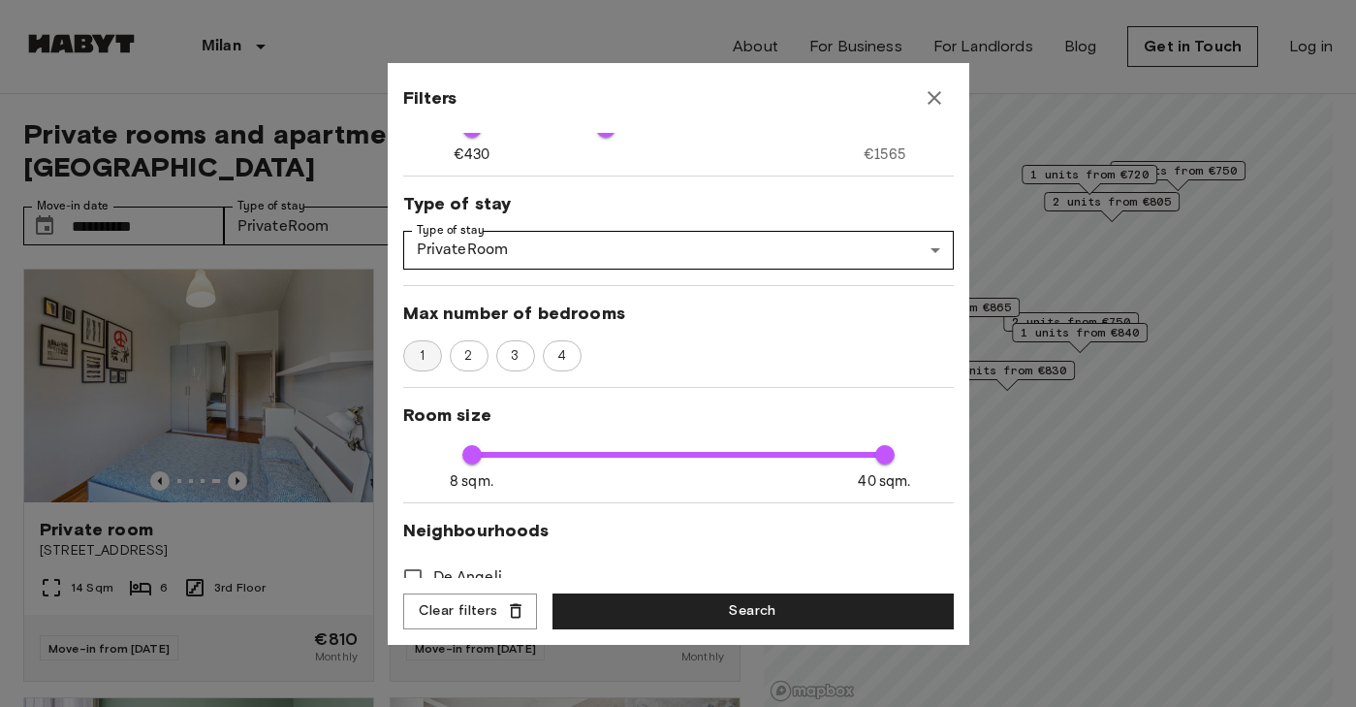
click at [415, 347] on span "1" at bounding box center [422, 355] width 26 height 19
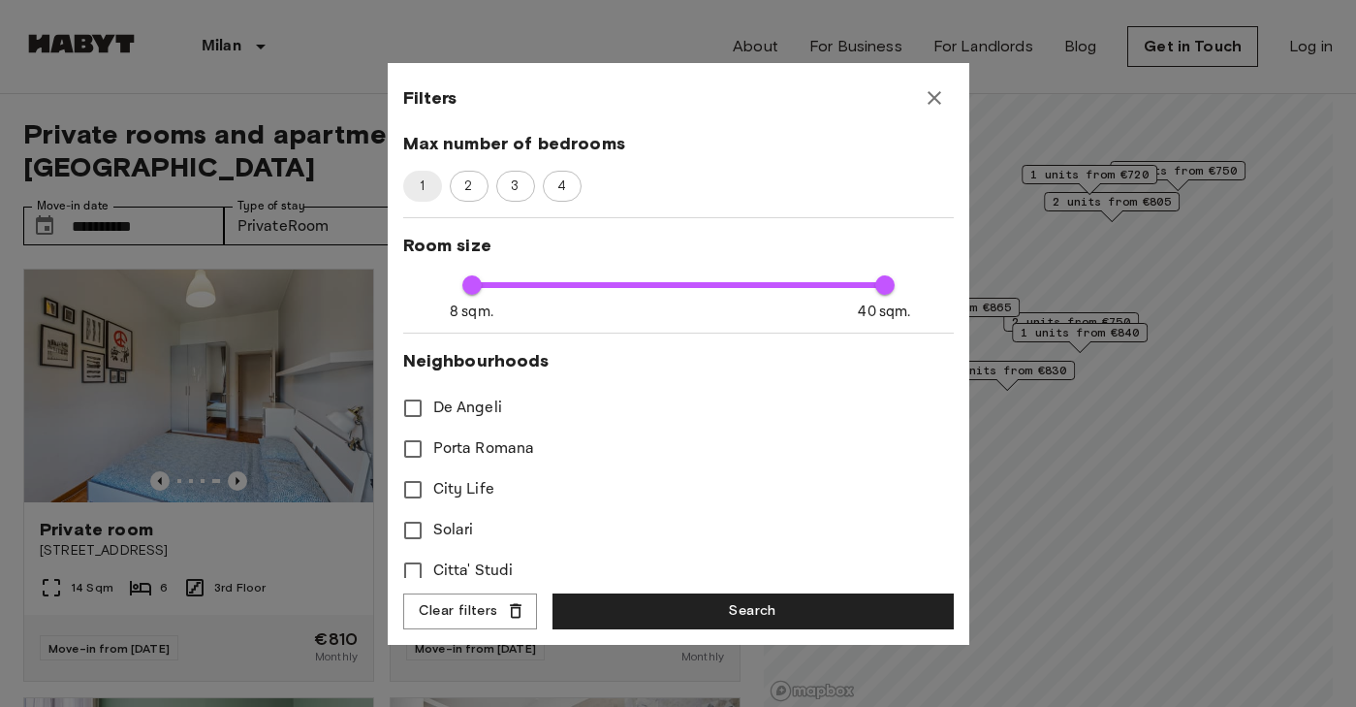
scroll to position [336, 0]
click at [486, 444] on span "Porta Romana" at bounding box center [484, 447] width 102 height 23
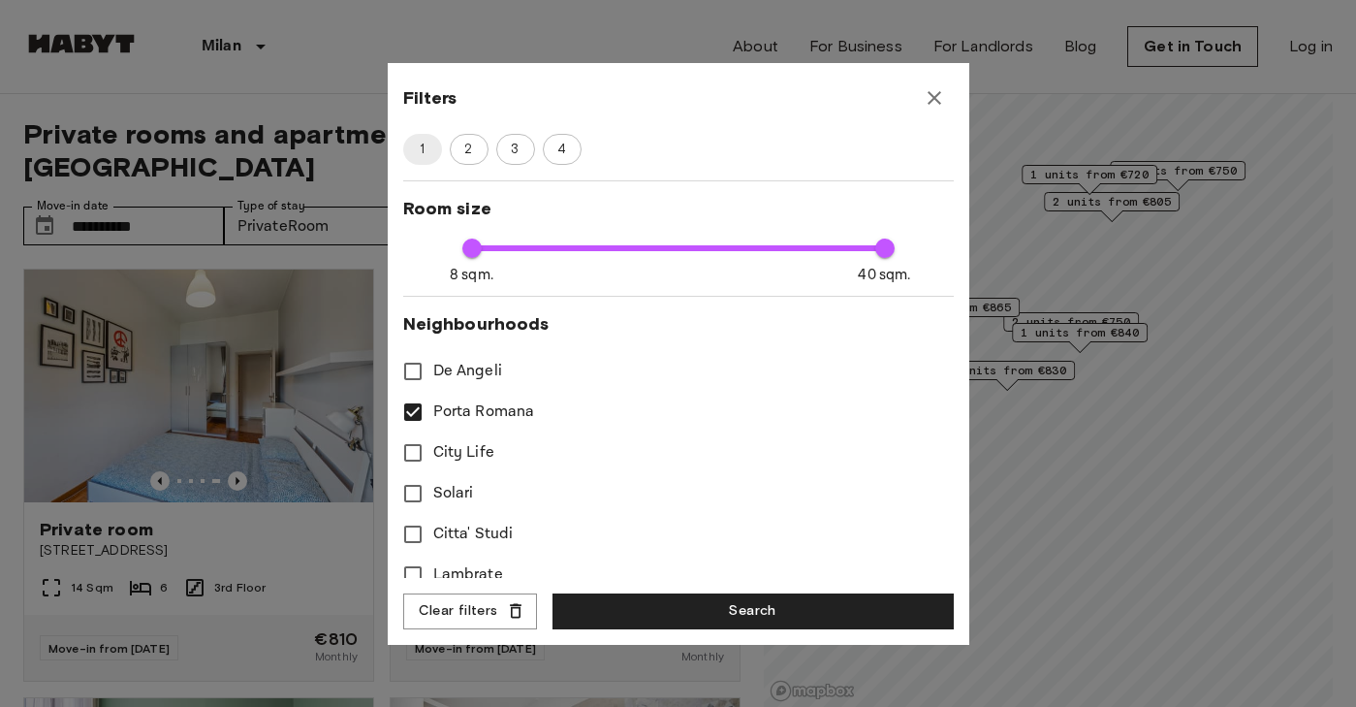
scroll to position [377, 0]
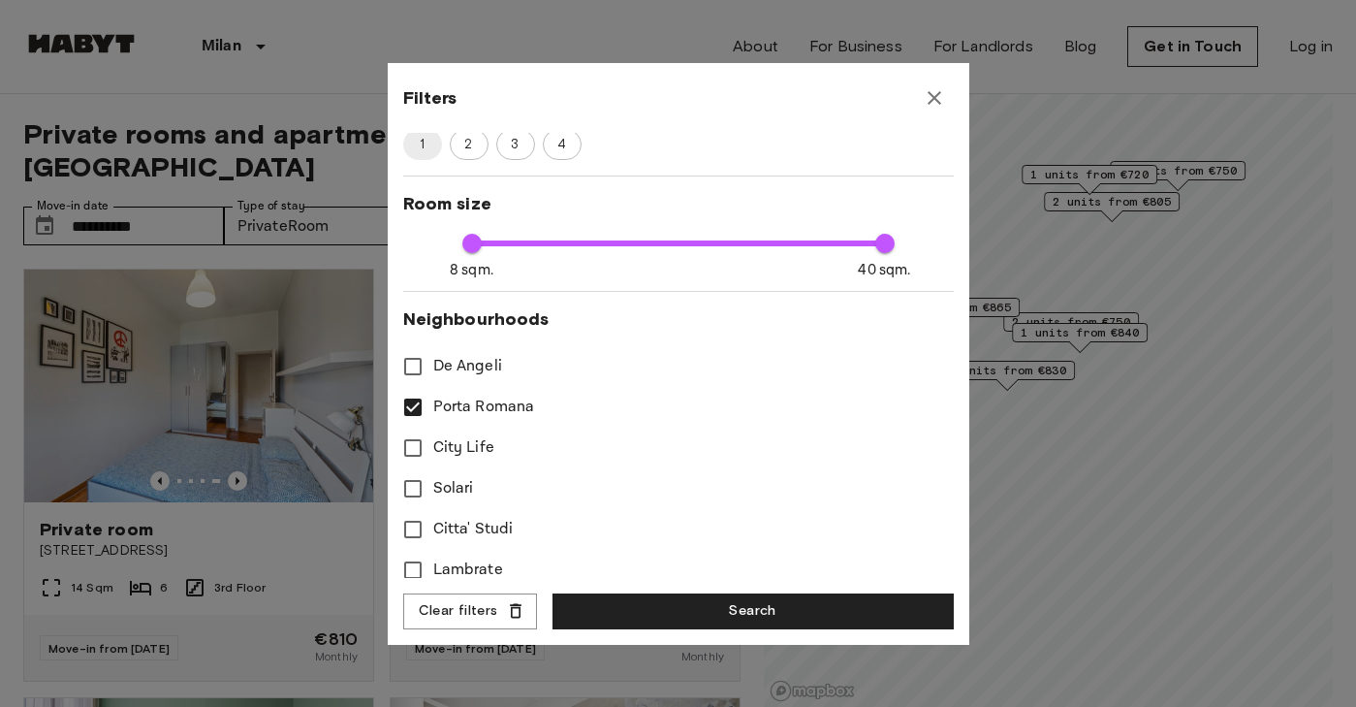
click at [467, 524] on span "Citta' Studi" at bounding box center [473, 529] width 80 height 23
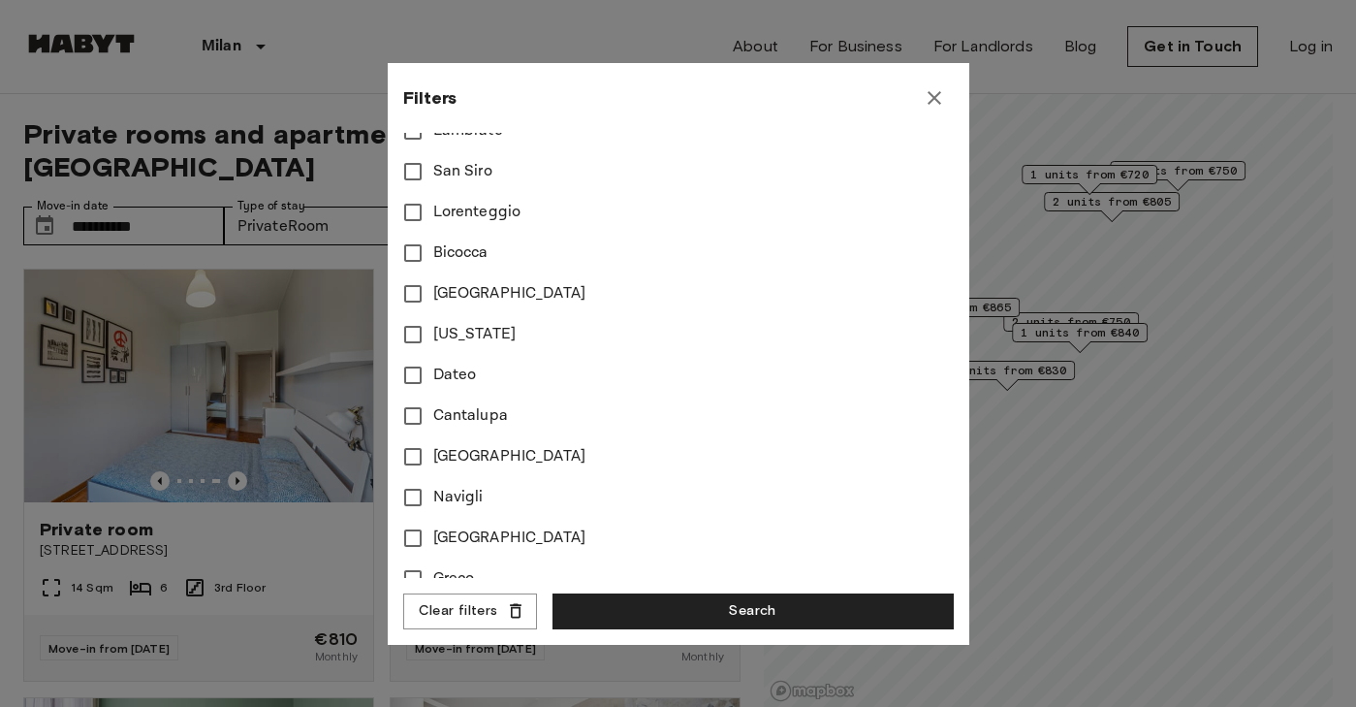
scroll to position [818, 0]
click at [450, 487] on span "Navigli" at bounding box center [458, 495] width 50 height 23
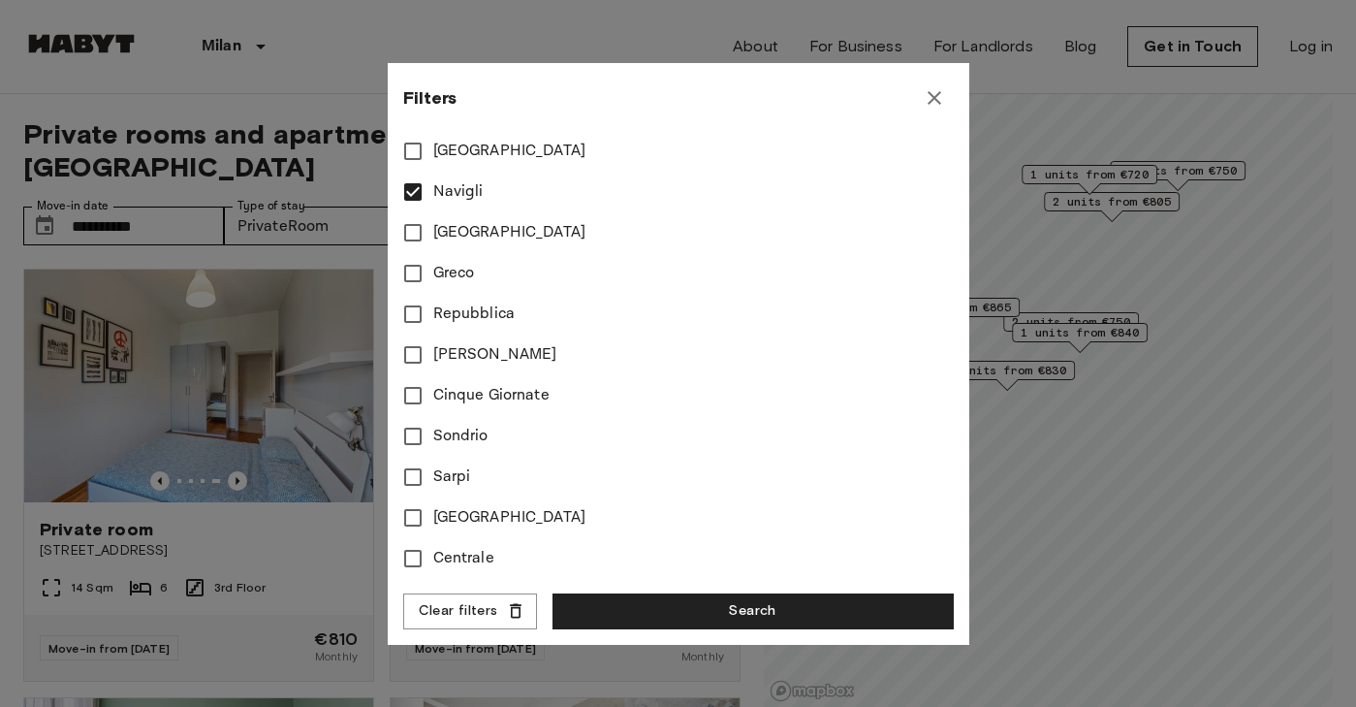
scroll to position [1122, 0]
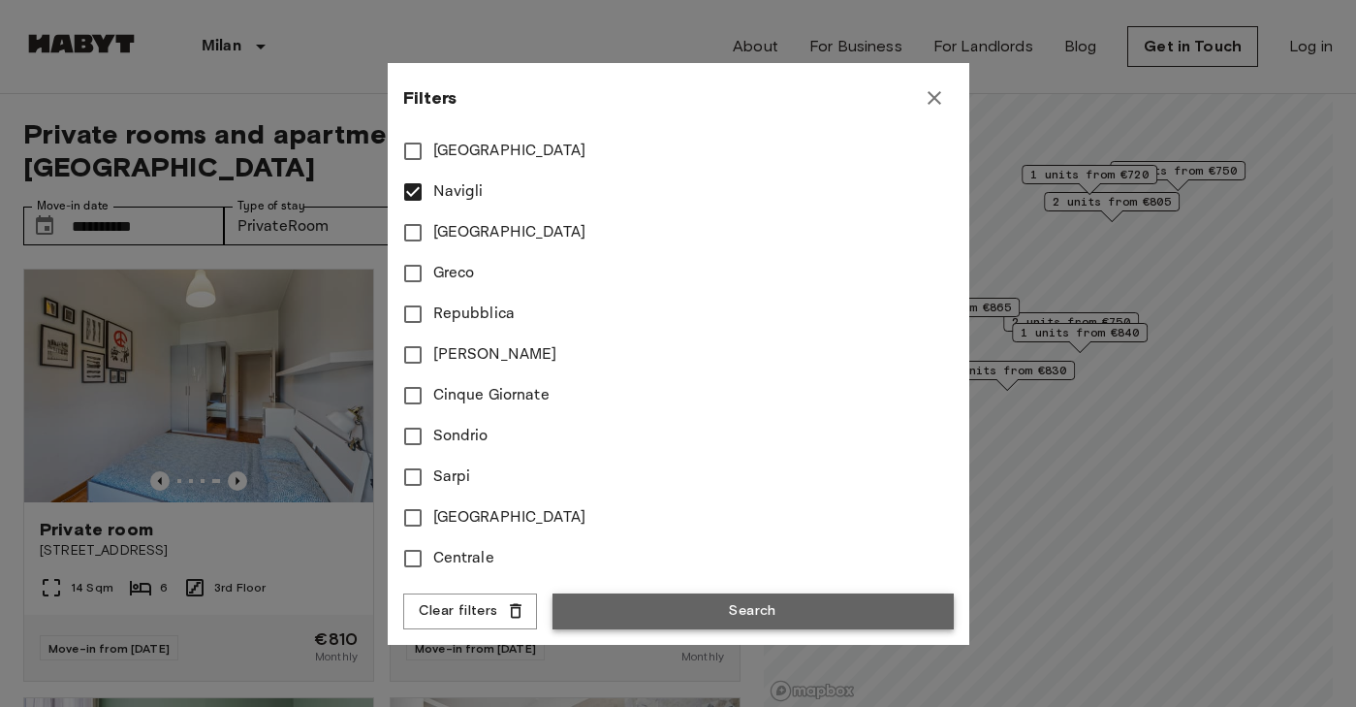
click at [651, 611] on button "Search" at bounding box center [753, 611] width 401 height 36
type input "***"
